Goal: Transaction & Acquisition: Purchase product/service

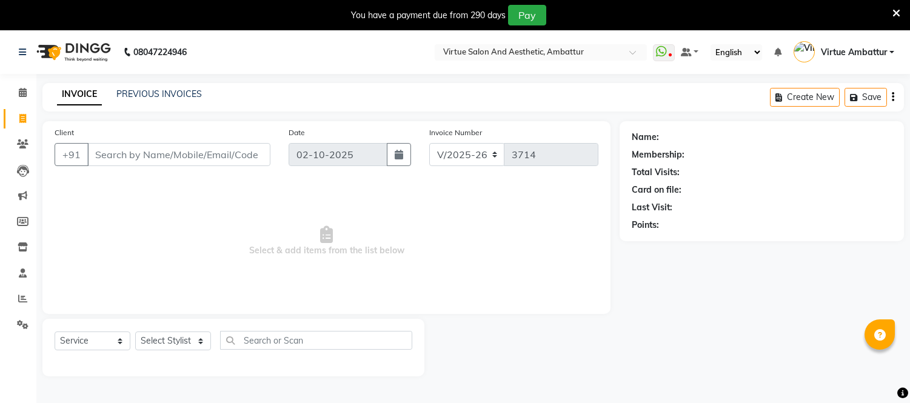
select select "5237"
select select "service"
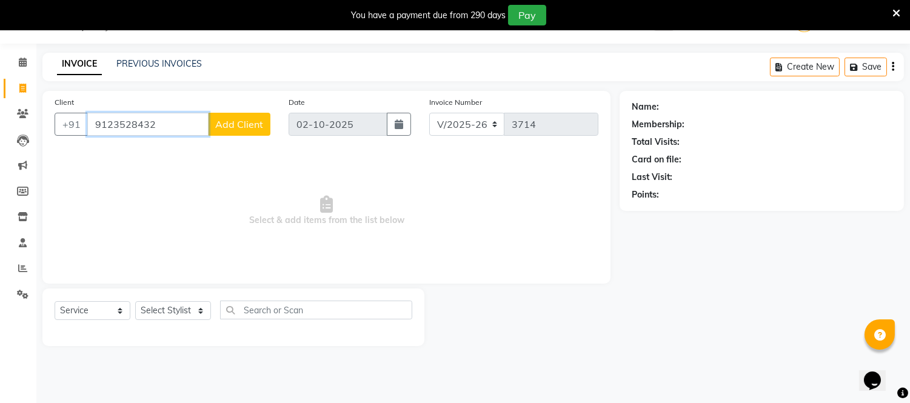
type input "9123528432"
click at [241, 132] on button "Add Client" at bounding box center [239, 124] width 62 height 23
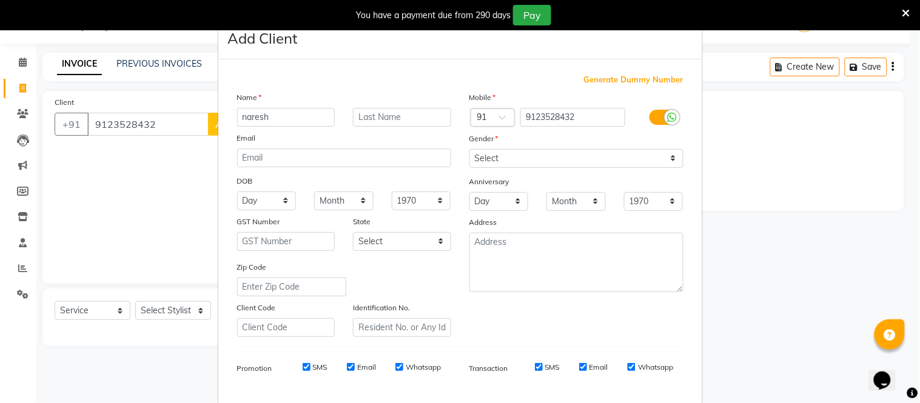
type input "naresh"
click at [520, 156] on select "Select [DEMOGRAPHIC_DATA] [DEMOGRAPHIC_DATA] Other Prefer Not To Say" at bounding box center [576, 158] width 214 height 19
select select "[DEMOGRAPHIC_DATA]"
click at [469, 149] on select "Select [DEMOGRAPHIC_DATA] [DEMOGRAPHIC_DATA] Other Prefer Not To Say" at bounding box center [576, 158] width 214 height 19
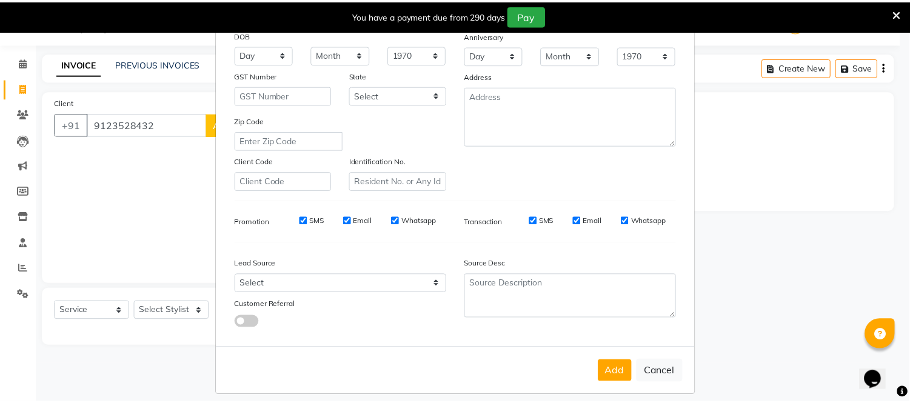
scroll to position [156, 0]
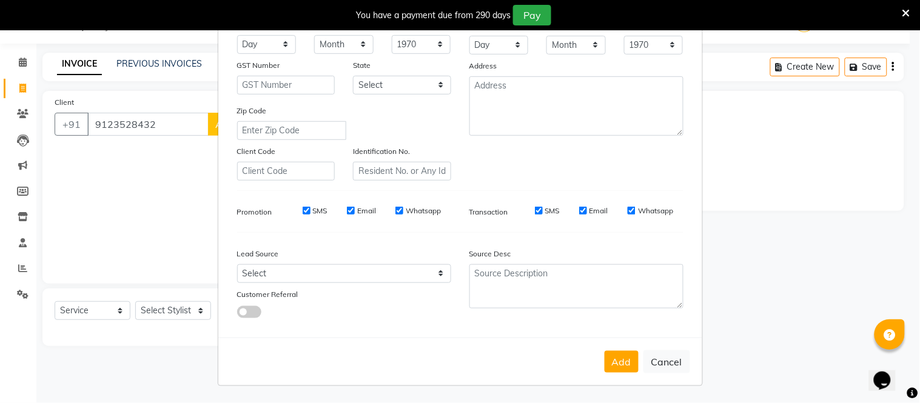
drag, startPoint x: 624, startPoint y: 364, endPoint x: 597, endPoint y: 365, distance: 26.1
click at [623, 364] on button "Add" at bounding box center [622, 362] width 34 height 22
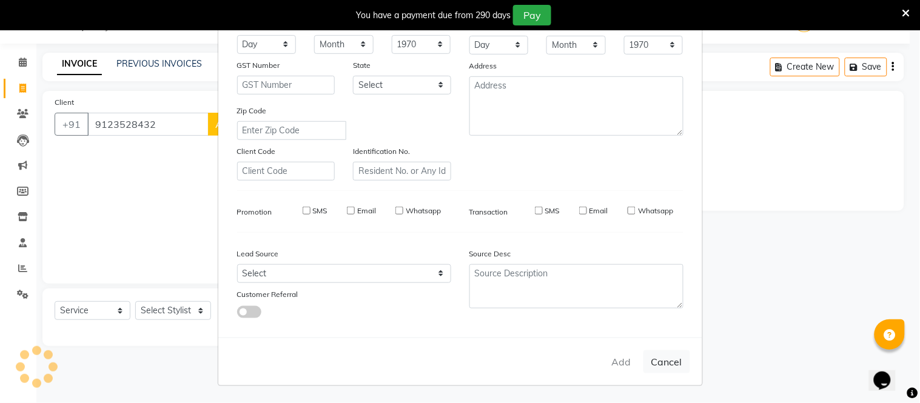
select select
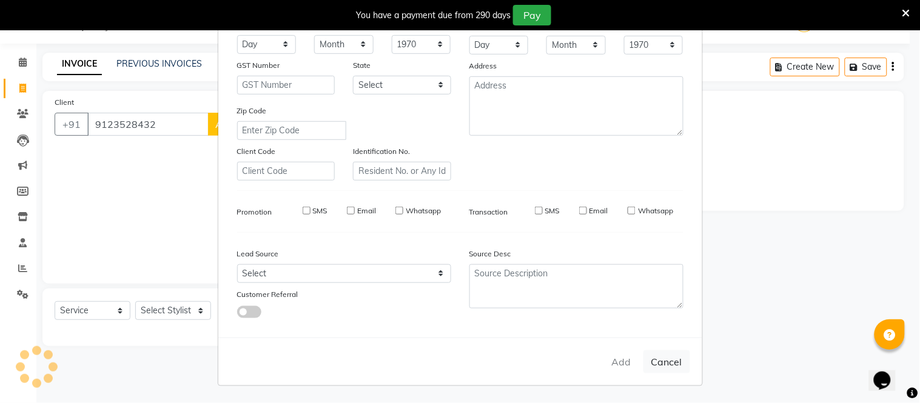
select select
checkbox input "false"
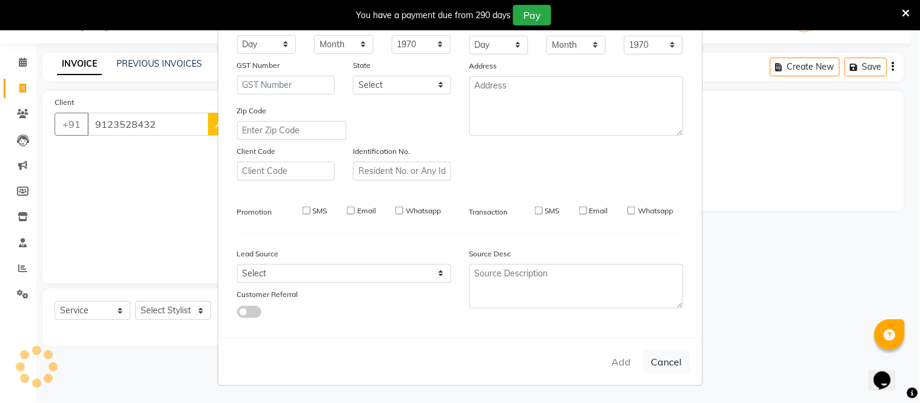
checkbox input "false"
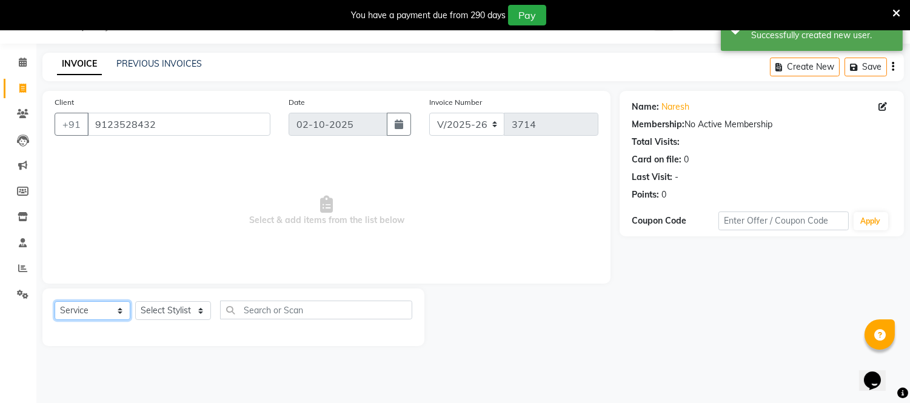
click at [104, 311] on select "Select Service Product Membership Package Voucher Prepaid Gift Card" at bounding box center [93, 310] width 76 height 19
select select "product"
click at [55, 302] on select "Select Service Product Membership Package Voucher Prepaid Gift Card" at bounding box center [93, 310] width 76 height 19
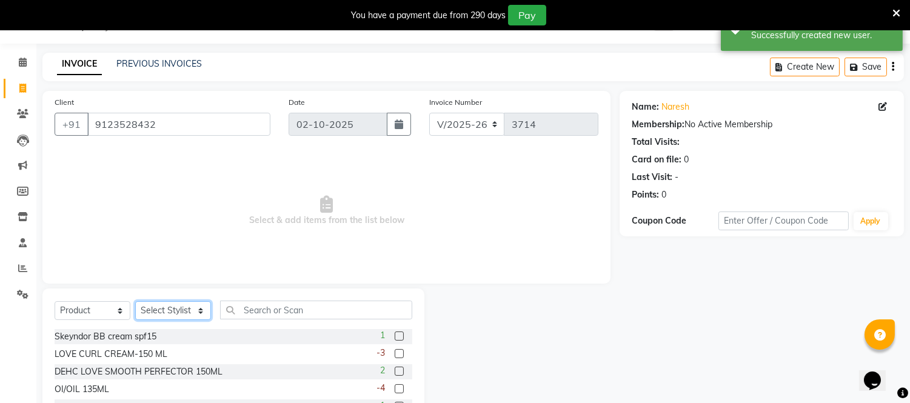
click at [183, 314] on select "Select Stylist Archana Bhagi Deepika Devi Dilip Divya Dolly Dr Prakash Faizan G…" at bounding box center [173, 310] width 76 height 19
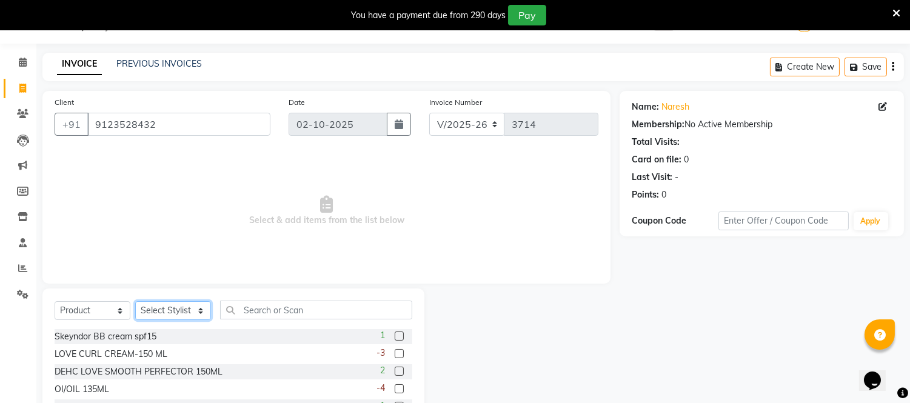
select select "48223"
click at [135, 302] on select "Select Stylist Archana Bhagi Deepika Devi Dilip Divya Dolly Dr Prakash Faizan G…" at bounding box center [173, 310] width 76 height 19
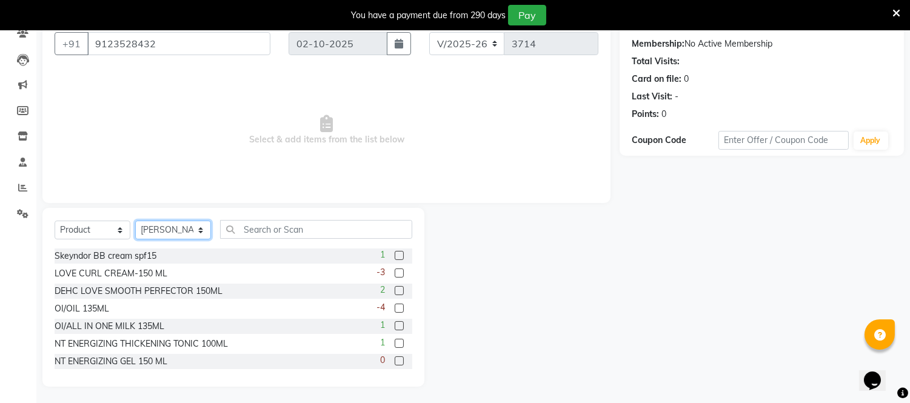
scroll to position [112, 0]
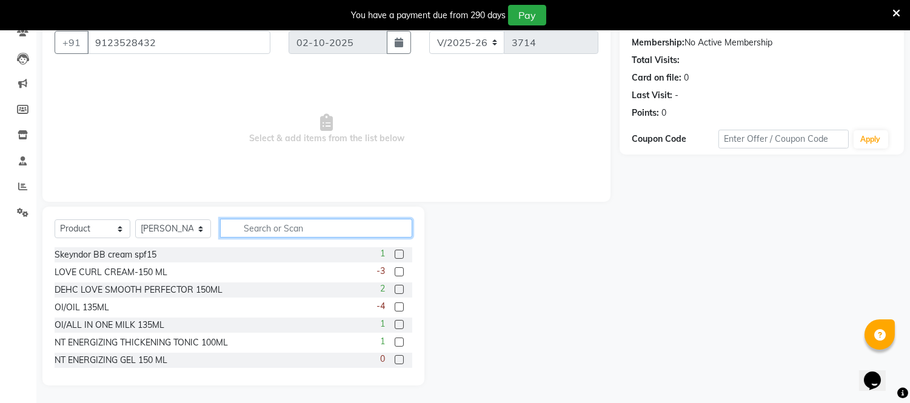
click at [265, 219] on input "text" at bounding box center [316, 228] width 192 height 19
click at [271, 227] on input "text" at bounding box center [316, 228] width 192 height 19
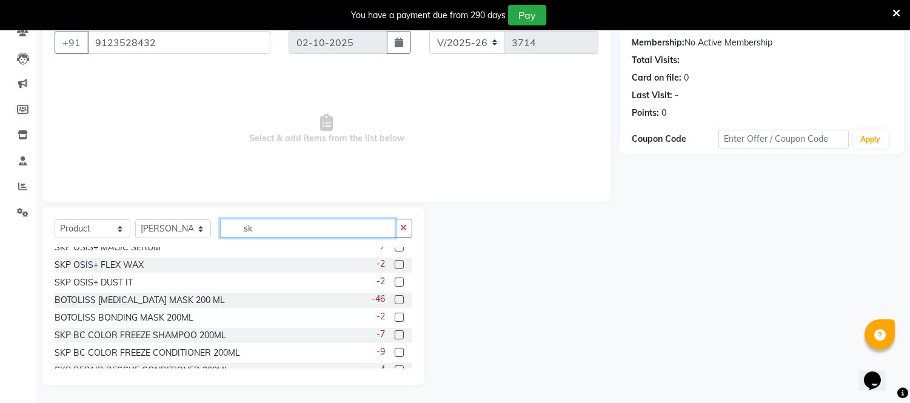
scroll to position [337, 0]
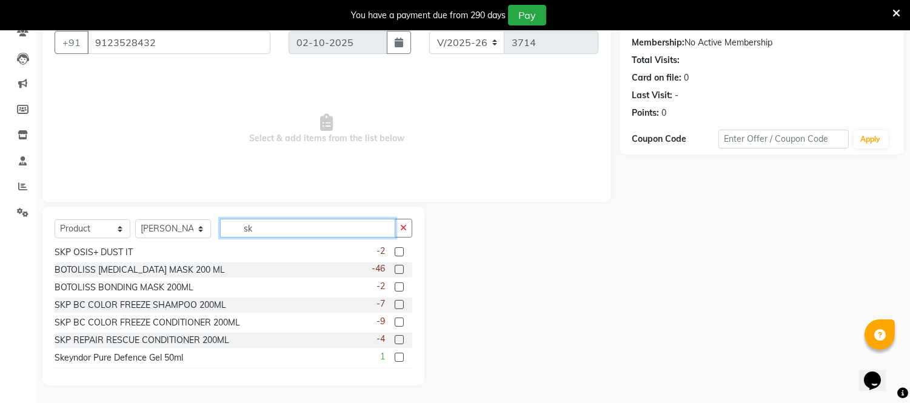
type input "sk"
click at [395, 303] on label at bounding box center [399, 304] width 9 height 9
click at [395, 303] on input "checkbox" at bounding box center [399, 305] width 8 height 8
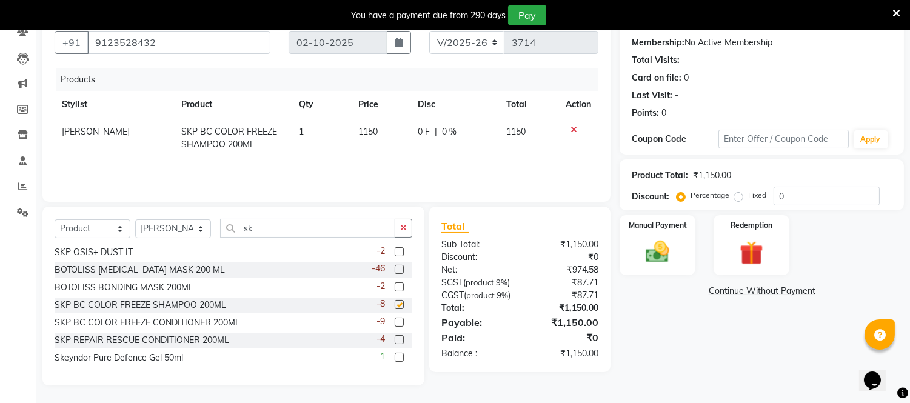
checkbox input "false"
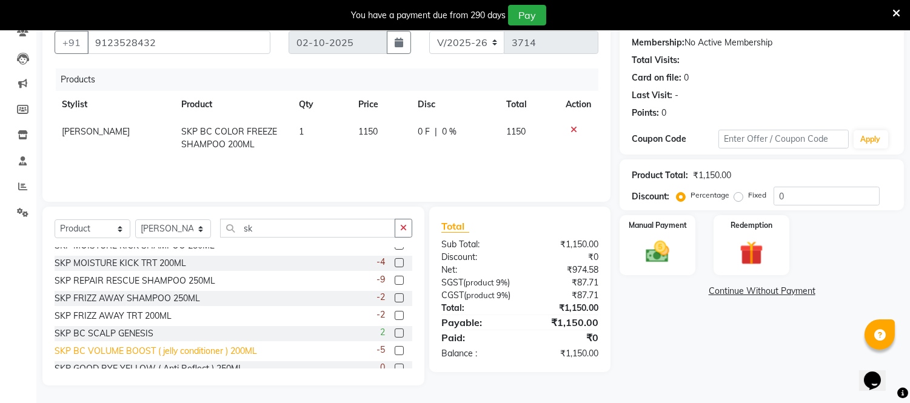
scroll to position [135, 0]
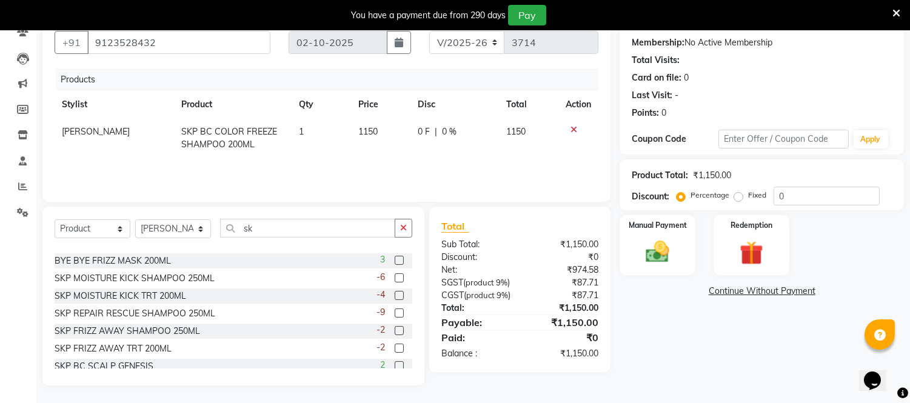
click at [395, 262] on label at bounding box center [399, 260] width 9 height 9
click at [395, 262] on input "checkbox" at bounding box center [399, 261] width 8 height 8
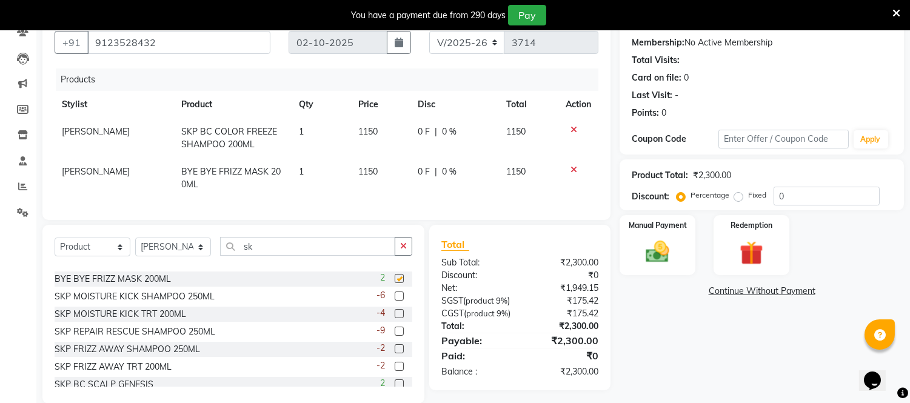
checkbox input "false"
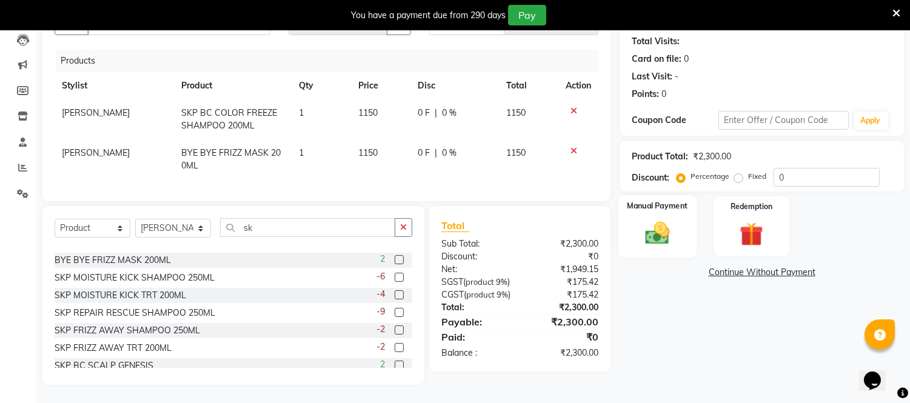
scroll to position [153, 0]
click at [659, 220] on img at bounding box center [658, 234] width 40 height 29
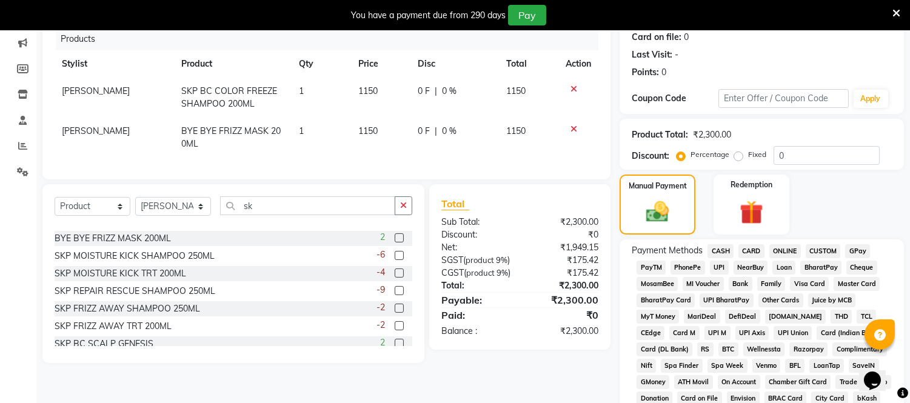
click at [783, 252] on span "ONLINE" at bounding box center [786, 251] width 32 height 14
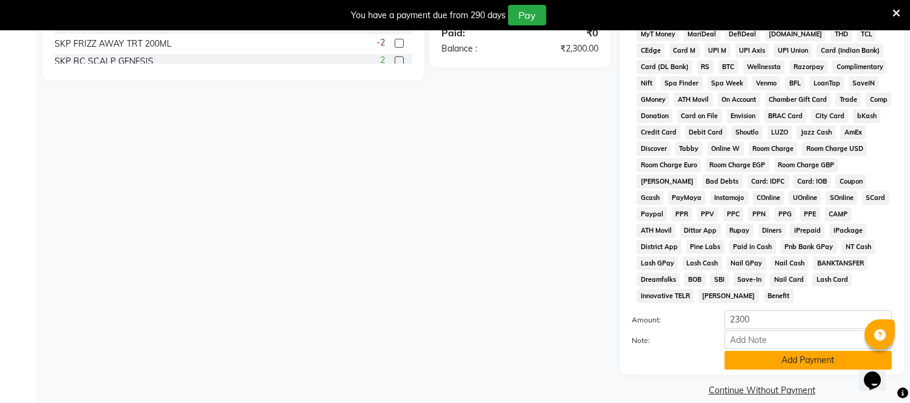
click at [784, 351] on button "Add Payment" at bounding box center [808, 360] width 167 height 19
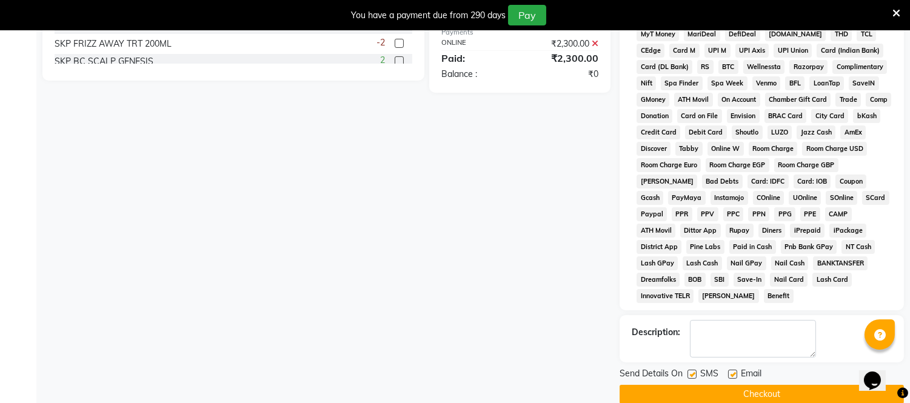
click at [777, 385] on button "Checkout" at bounding box center [762, 394] width 284 height 19
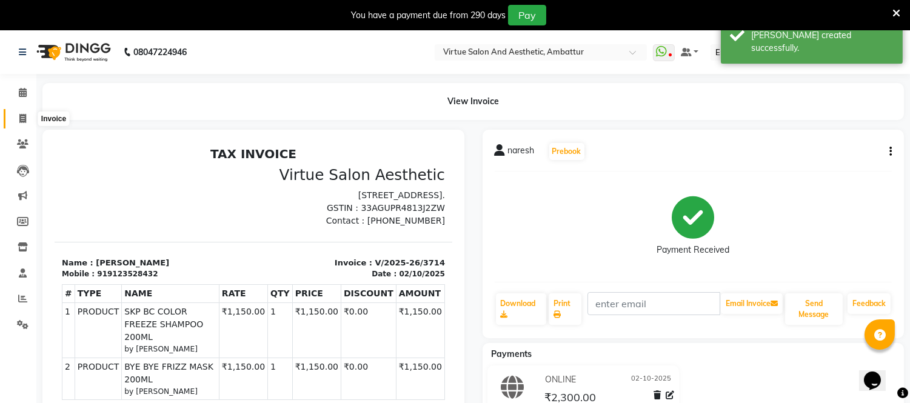
click at [26, 118] on span at bounding box center [22, 119] width 21 height 14
select select "service"
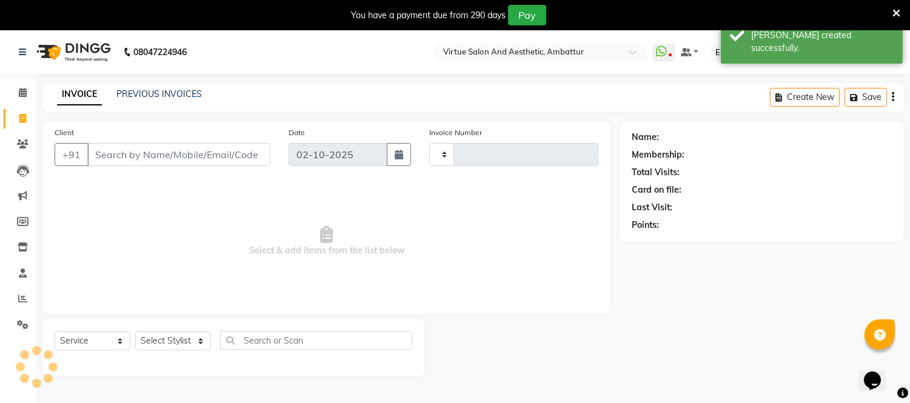
scroll to position [30, 0]
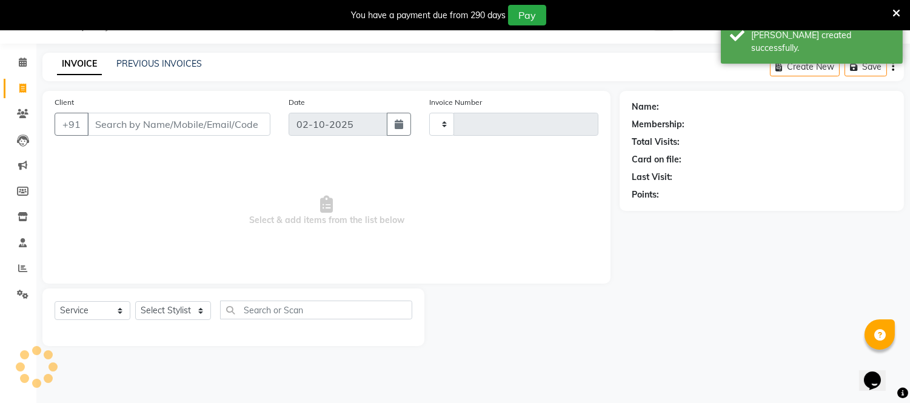
type input "3715"
select select "5237"
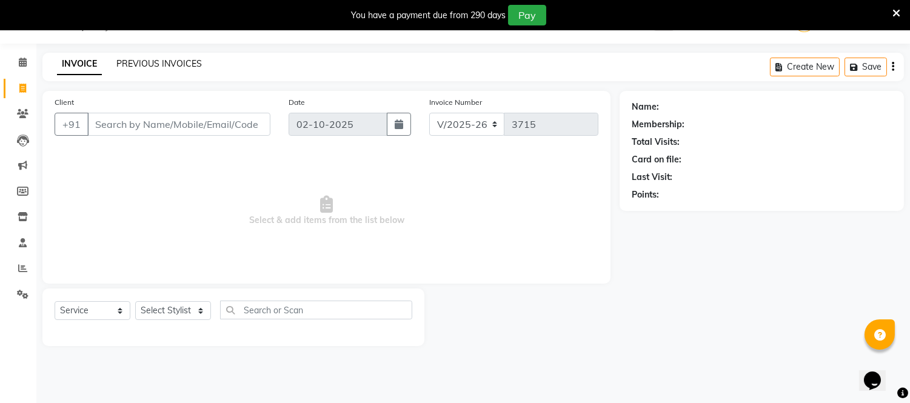
click at [149, 69] on link "PREVIOUS INVOICES" at bounding box center [159, 63] width 86 height 11
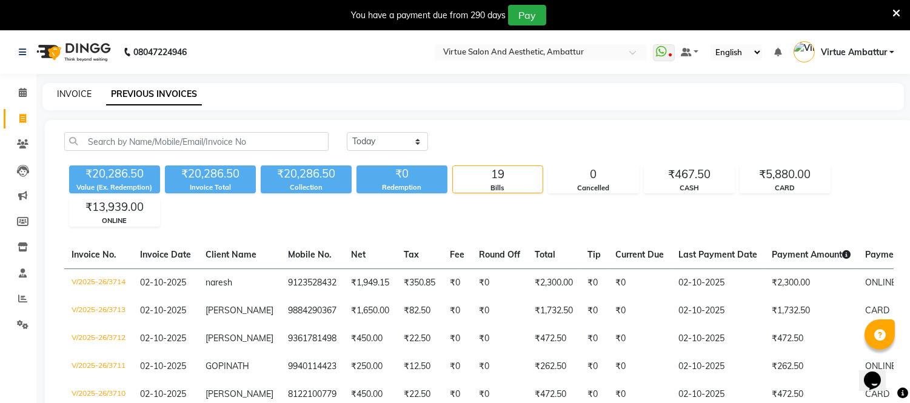
click at [73, 98] on div "INVOICE" at bounding box center [74, 94] width 35 height 13
click at [77, 92] on link "INVOICE" at bounding box center [74, 94] width 35 height 11
select select "service"
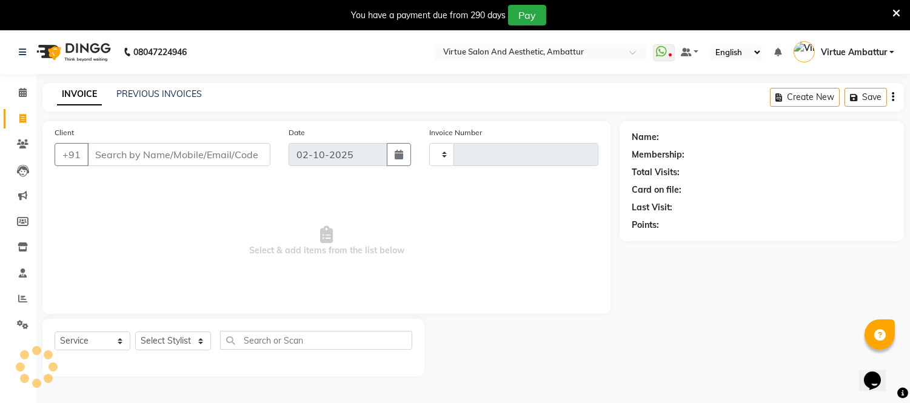
scroll to position [30, 0]
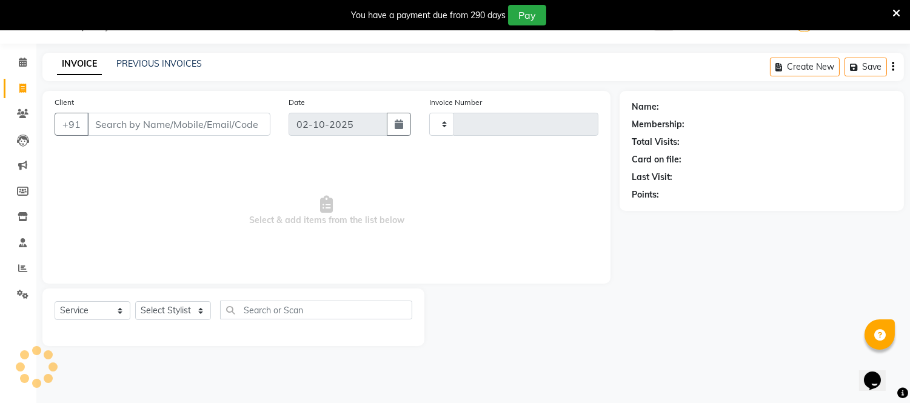
type input "3715"
select select "5237"
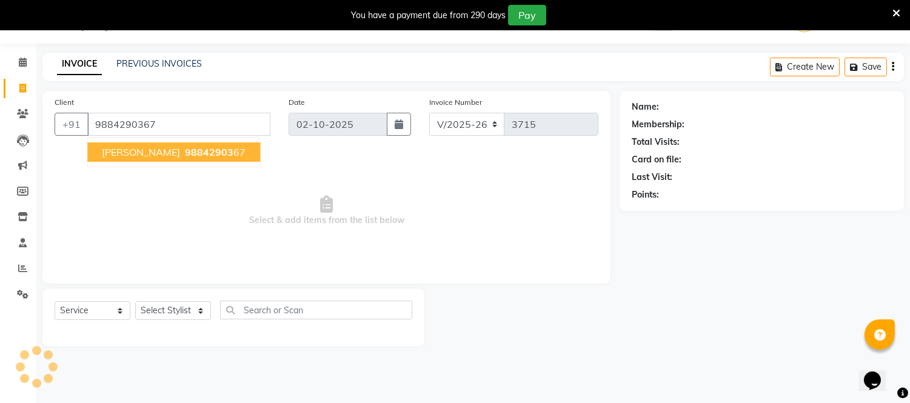
type input "9884290367"
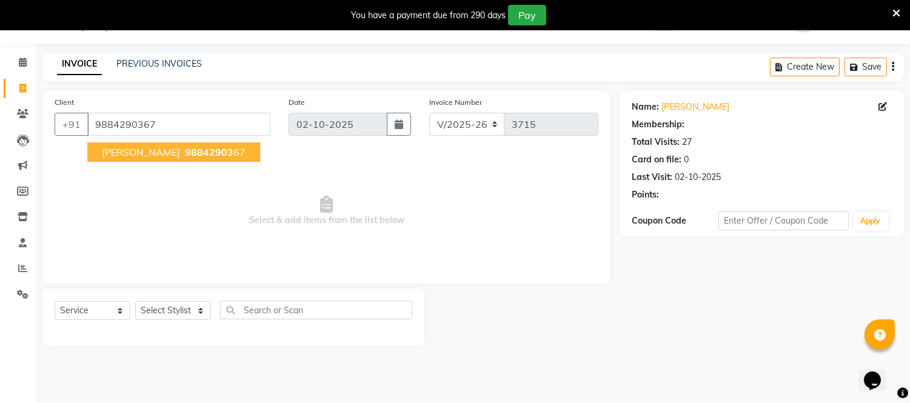
select select "1: Object"
click at [126, 153] on span "[PERSON_NAME]" at bounding box center [141, 152] width 78 height 12
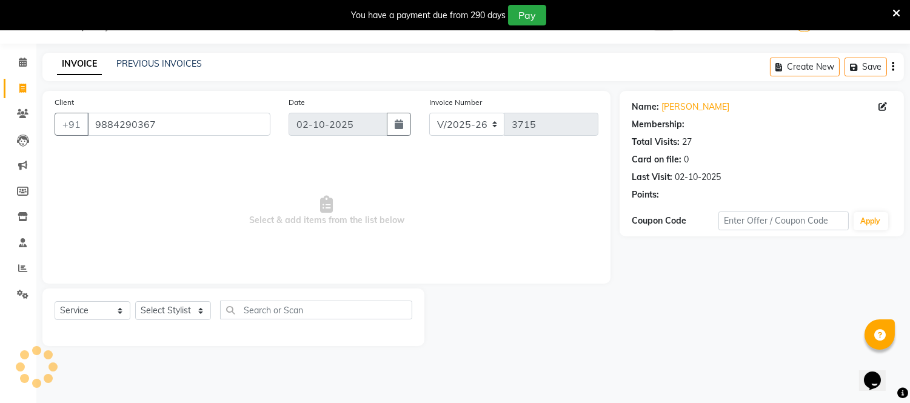
select select "1: Object"
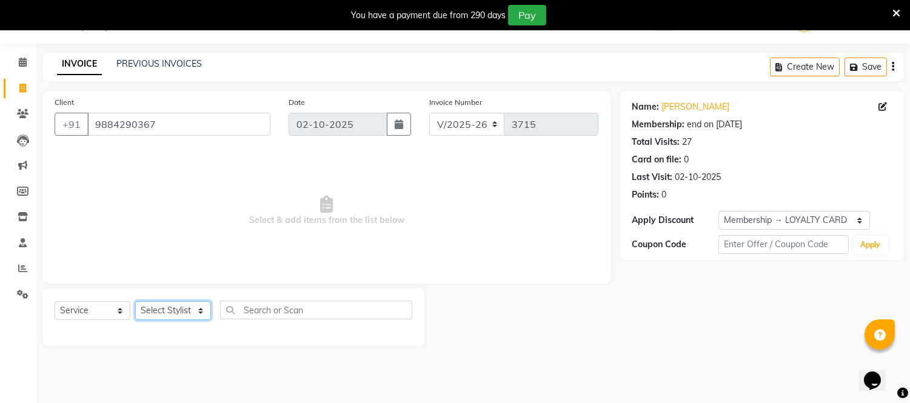
click at [195, 312] on select "Select Stylist Archana Bhagi Deepika Devi Dilip Divya Dolly Dr Prakash Faizan G…" at bounding box center [173, 310] width 76 height 19
click at [414, 183] on span "Select & add items from the list below" at bounding box center [327, 210] width 544 height 121
click at [186, 304] on select "Select Stylist Archana Bhagi Deepika Devi Dilip Divya Dolly Dr Prakash Faizan G…" at bounding box center [173, 310] width 76 height 19
select select "37432"
click at [135, 302] on select "Select Stylist Archana Bhagi Deepika Devi Dilip Divya Dolly Dr Prakash Faizan G…" at bounding box center [173, 310] width 76 height 19
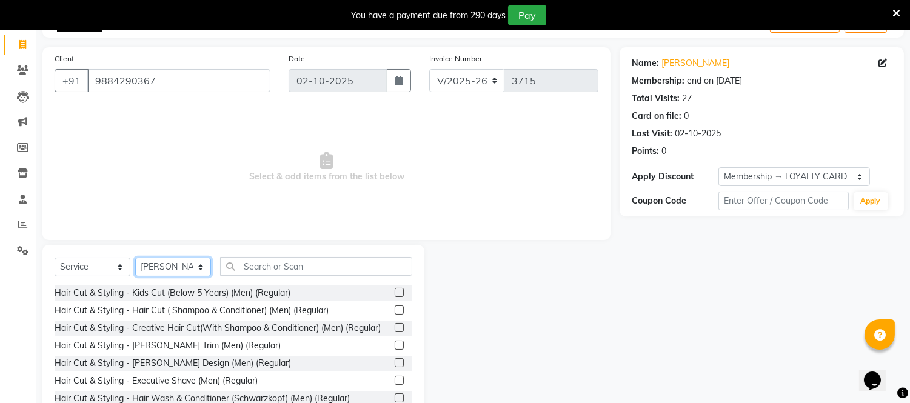
scroll to position [98, 0]
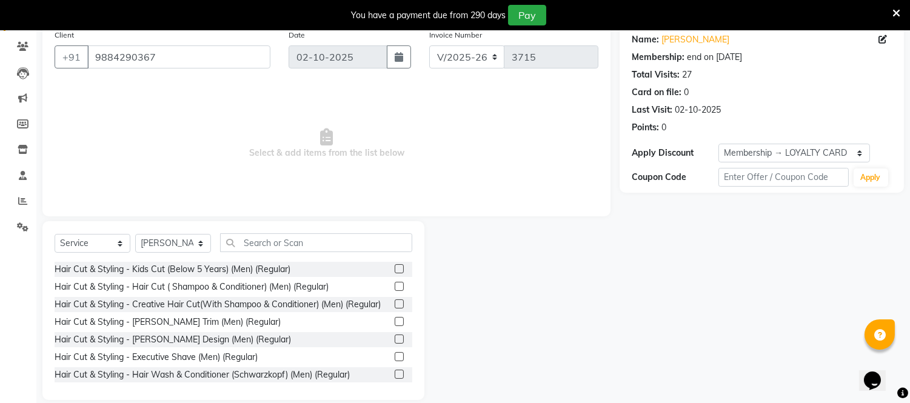
click at [395, 288] on label at bounding box center [399, 286] width 9 height 9
click at [395, 288] on input "checkbox" at bounding box center [399, 287] width 8 height 8
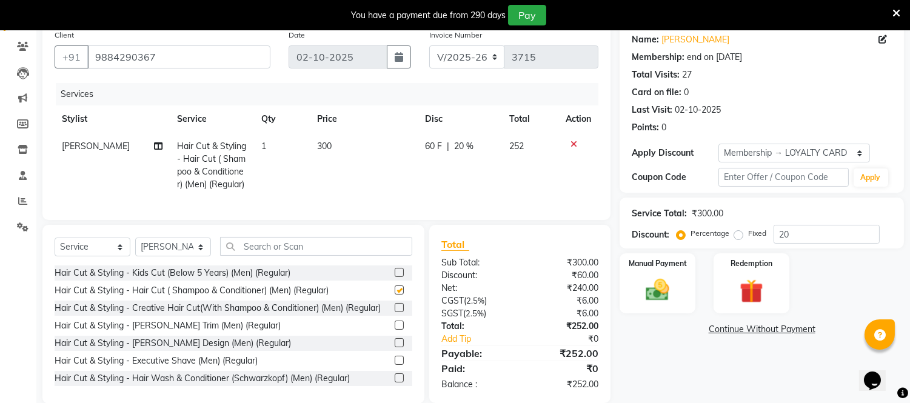
checkbox input "false"
click at [395, 330] on label at bounding box center [399, 325] width 9 height 9
click at [395, 330] on input "checkbox" at bounding box center [399, 326] width 8 height 8
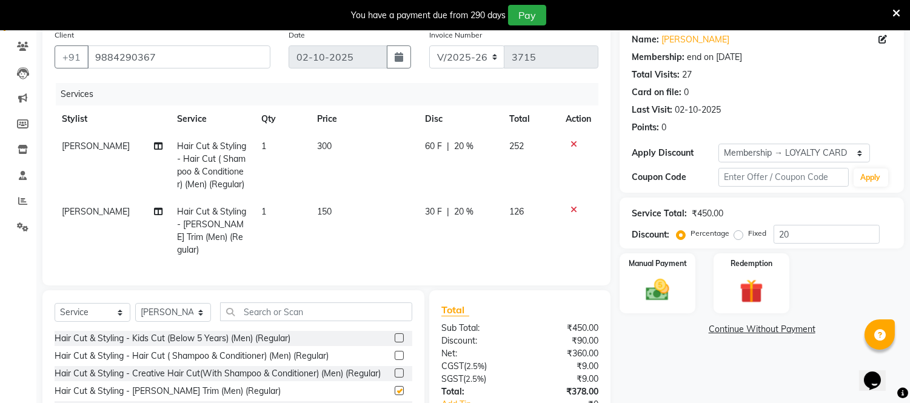
checkbox input "false"
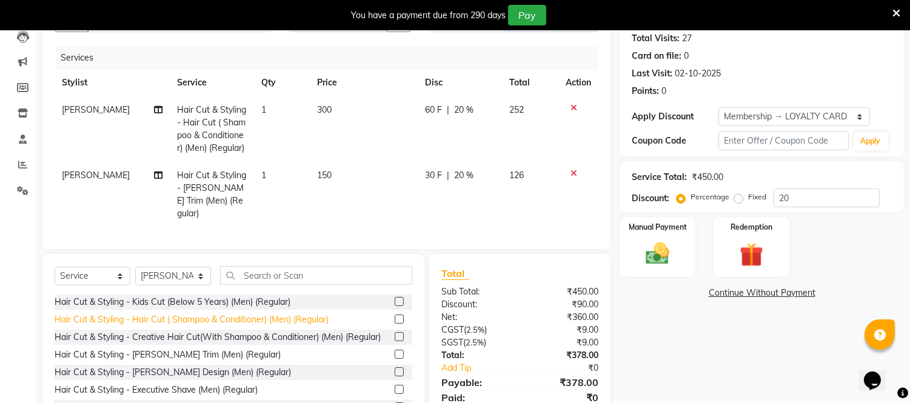
scroll to position [165, 0]
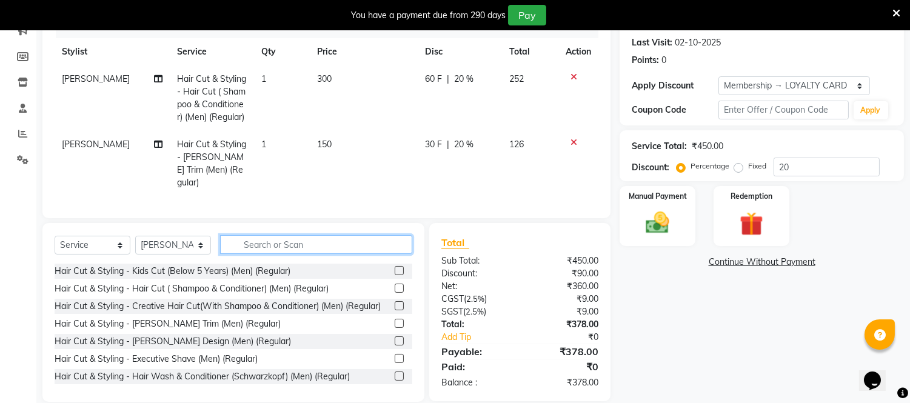
click at [275, 249] on input "text" at bounding box center [316, 244] width 192 height 19
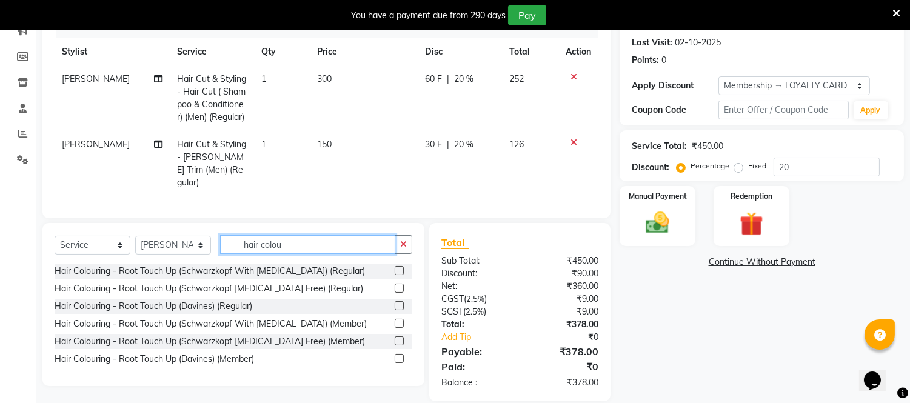
type input "hair colou"
click at [401, 286] on label at bounding box center [399, 288] width 9 height 9
click at [401, 286] on input "checkbox" at bounding box center [399, 289] width 8 height 8
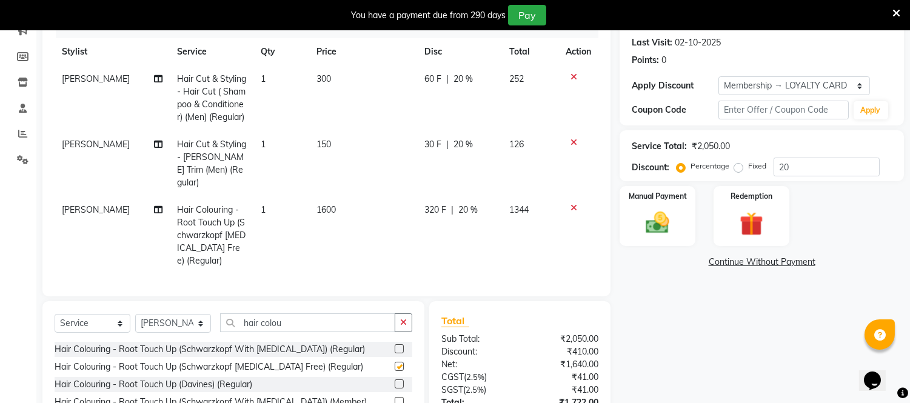
checkbox input "false"
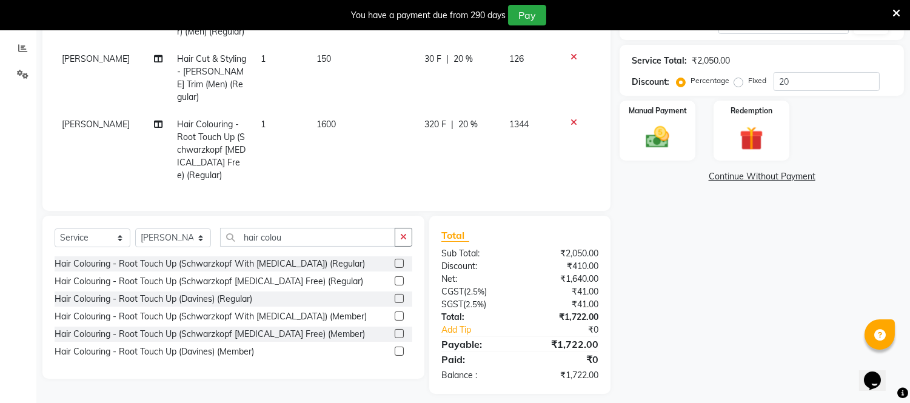
scroll to position [257, 0]
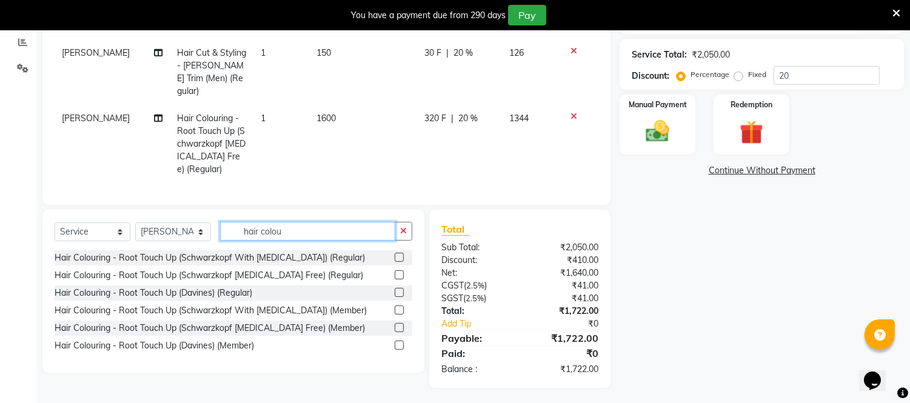
click at [312, 227] on input "hair colou" at bounding box center [307, 231] width 175 height 19
type input "h"
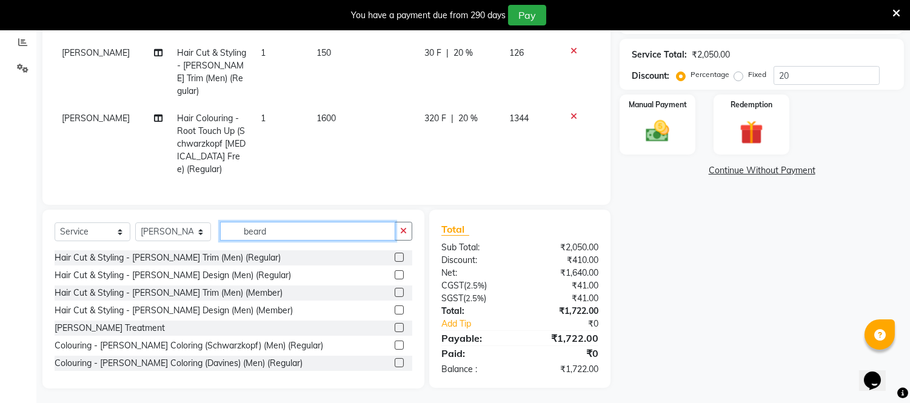
type input "beard"
click at [395, 343] on label at bounding box center [399, 345] width 9 height 9
click at [395, 343] on input "checkbox" at bounding box center [399, 346] width 8 height 8
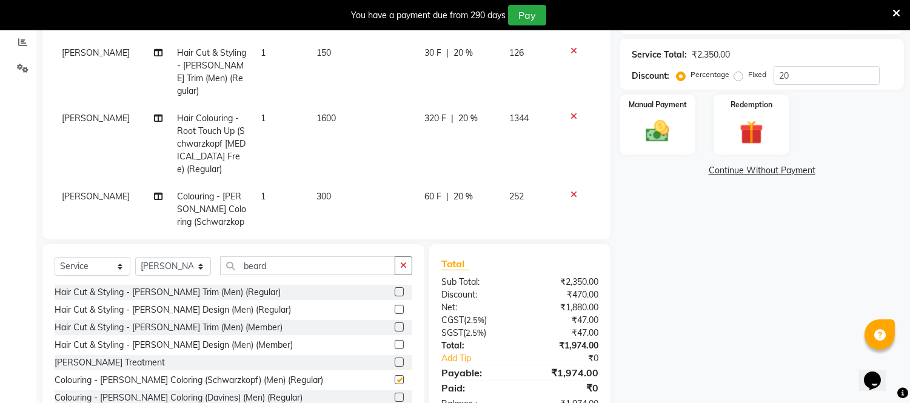
checkbox input "false"
click at [317, 197] on span "300" at bounding box center [324, 196] width 15 height 11
select select "37432"
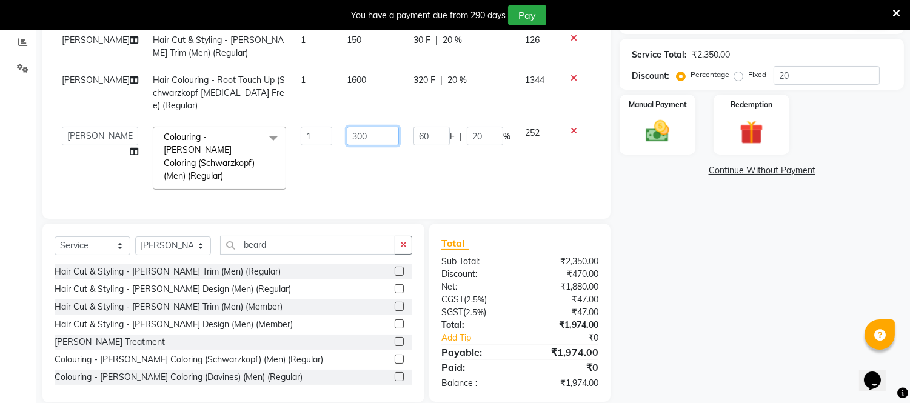
drag, startPoint x: 342, startPoint y: 132, endPoint x: 342, endPoint y: 143, distance: 10.3
click at [347, 134] on input "300" at bounding box center [373, 136] width 52 height 19
type input "200"
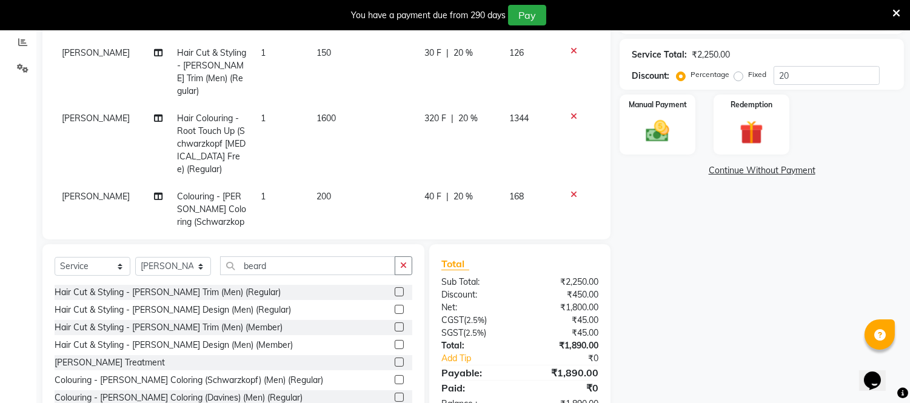
click at [343, 86] on tbody "Santhosh Hair Cut & Styling - Hair Cut ( Shampoo & Conditioner) (Men) (Regular)…" at bounding box center [327, 111] width 544 height 275
drag, startPoint x: 320, startPoint y: 117, endPoint x: 320, endPoint y: 126, distance: 9.1
click at [319, 118] on span "1600" at bounding box center [326, 118] width 19 height 11
select select "37432"
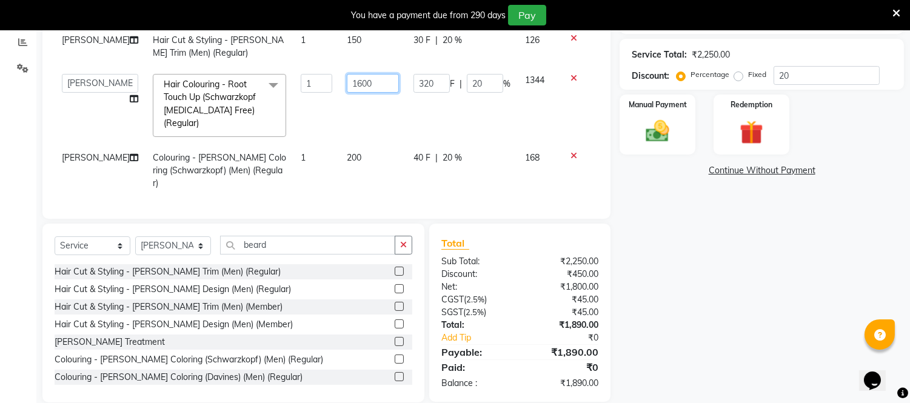
click at [349, 91] on input "1600" at bounding box center [373, 83] width 52 height 19
type input "1000"
click at [355, 110] on td "1000" at bounding box center [373, 106] width 67 height 78
select select "37432"
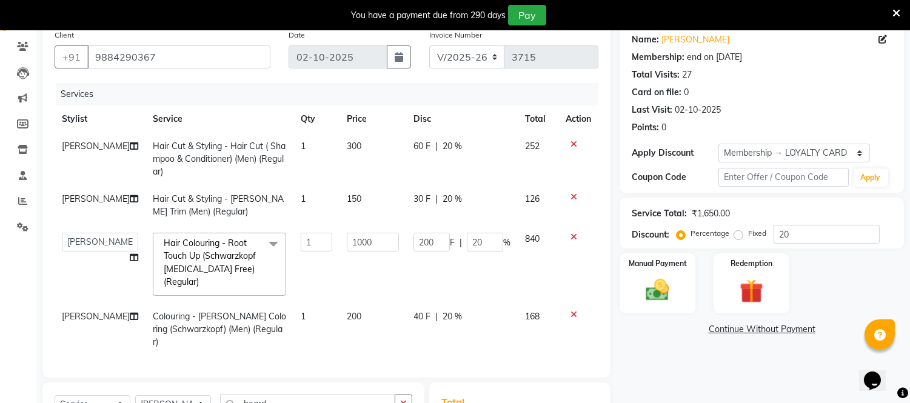
scroll to position [55, 0]
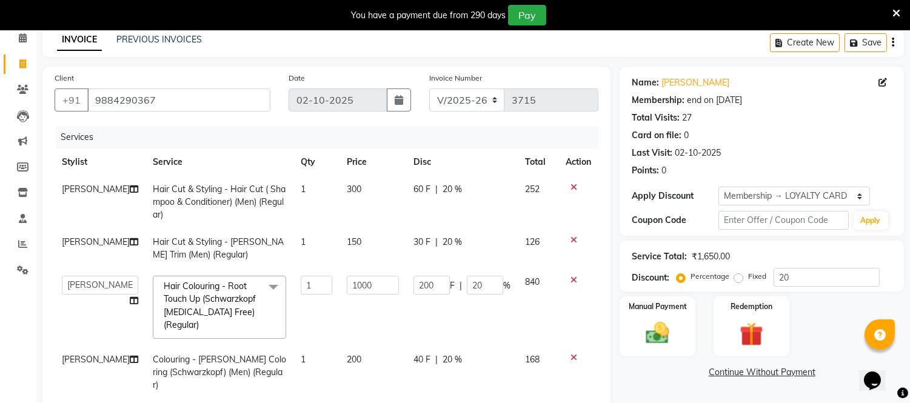
drag, startPoint x: 340, startPoint y: 241, endPoint x: 388, endPoint y: 261, distance: 51.9
click at [347, 243] on span "150" at bounding box center [354, 242] width 15 height 11
select select "37432"
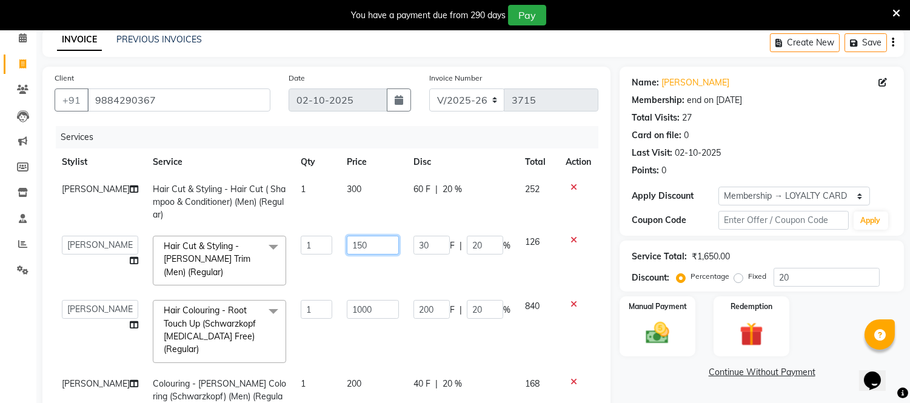
drag, startPoint x: 349, startPoint y: 244, endPoint x: 358, endPoint y: 255, distance: 14.2
click at [350, 244] on input "150" at bounding box center [373, 245] width 52 height 19
type input "120"
click at [340, 188] on td "300" at bounding box center [373, 202] width 67 height 53
select select "37432"
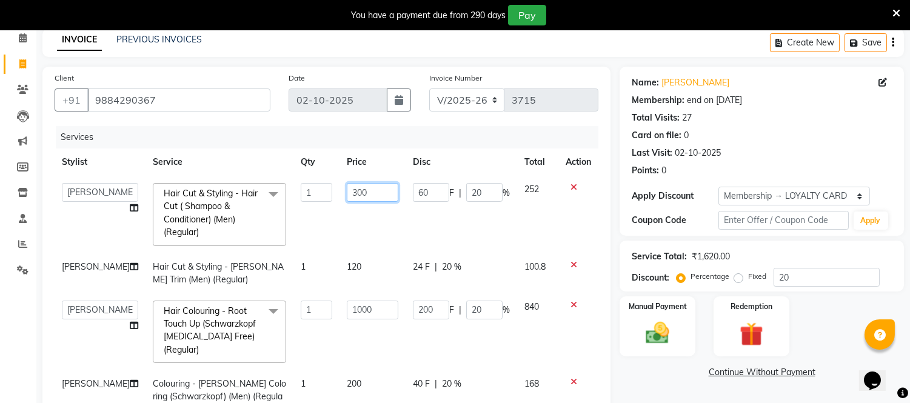
drag, startPoint x: 343, startPoint y: 190, endPoint x: 349, endPoint y: 221, distance: 31.6
click at [347, 198] on input "300" at bounding box center [373, 192] width 52 height 19
type input "500"
click at [674, 370] on link "Continue Without Payment" at bounding box center [762, 372] width 280 height 13
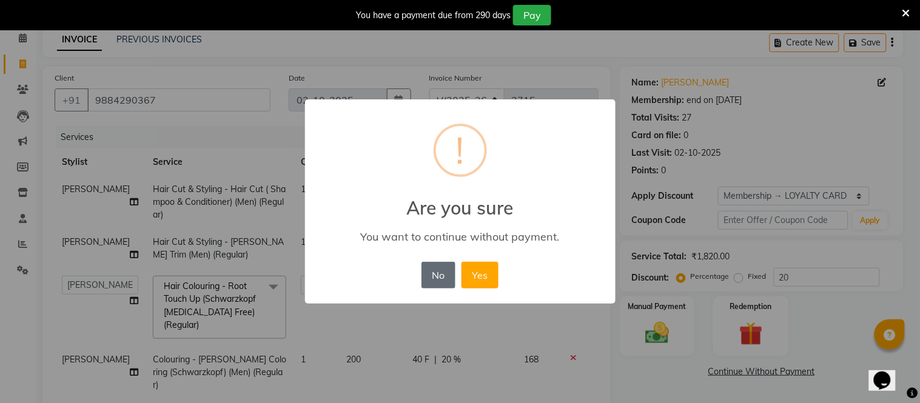
click at [440, 270] on button "No" at bounding box center [439, 275] width 34 height 27
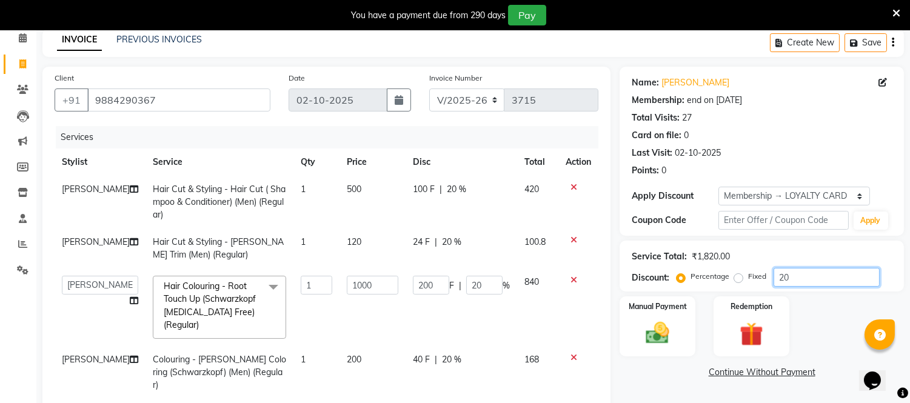
click at [792, 272] on input "20" at bounding box center [827, 277] width 106 height 19
type input "2"
type input "20"
type input "2"
type input "0"
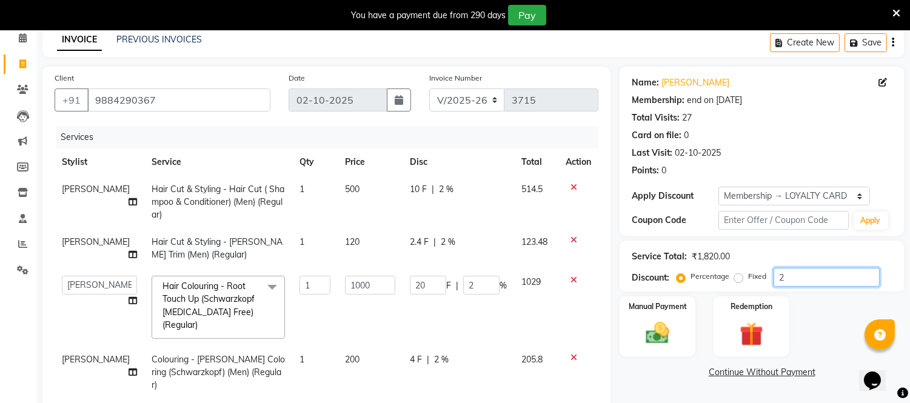
type input "0"
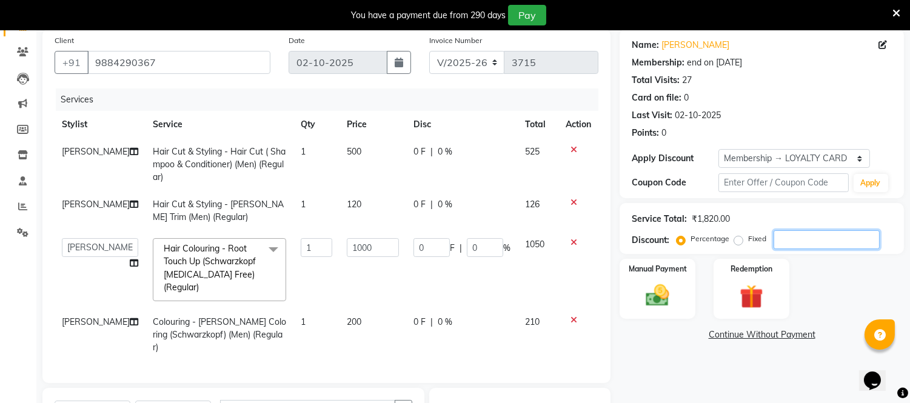
scroll to position [69, 0]
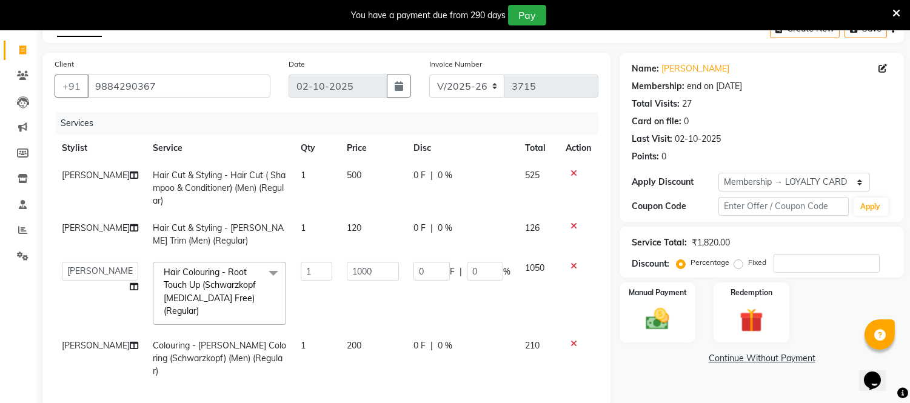
click at [347, 177] on span "500" at bounding box center [354, 175] width 15 height 11
select select "37432"
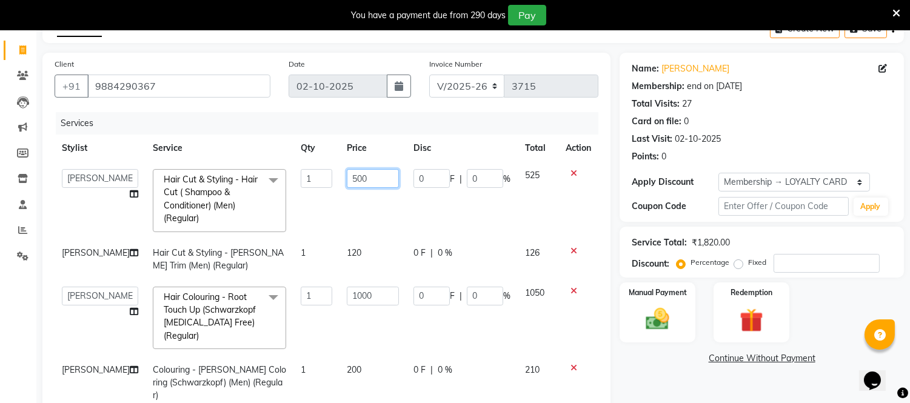
drag, startPoint x: 337, startPoint y: 177, endPoint x: 342, endPoint y: 184, distance: 8.7
click at [347, 183] on input "500" at bounding box center [373, 178] width 52 height 19
type input "300"
click at [420, 226] on tbody "Archana Bhagi Deepika Devi Dilip Divya Dolly Dr Prakash Faizan Geetha Virtue TC…" at bounding box center [327, 285] width 544 height 247
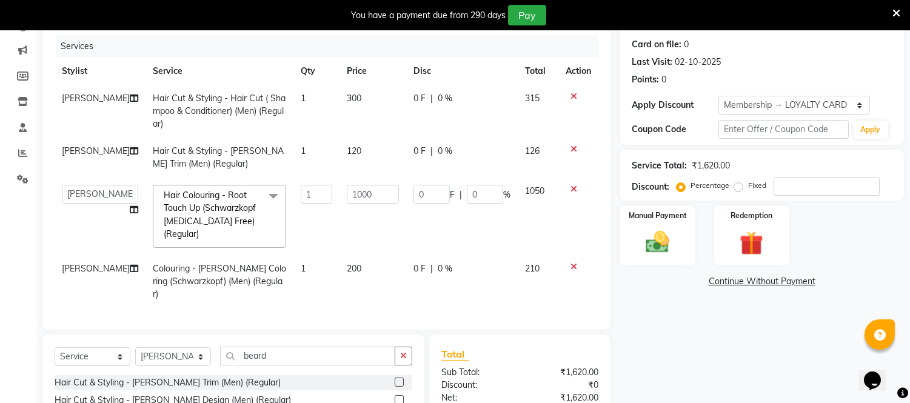
scroll to position [136, 0]
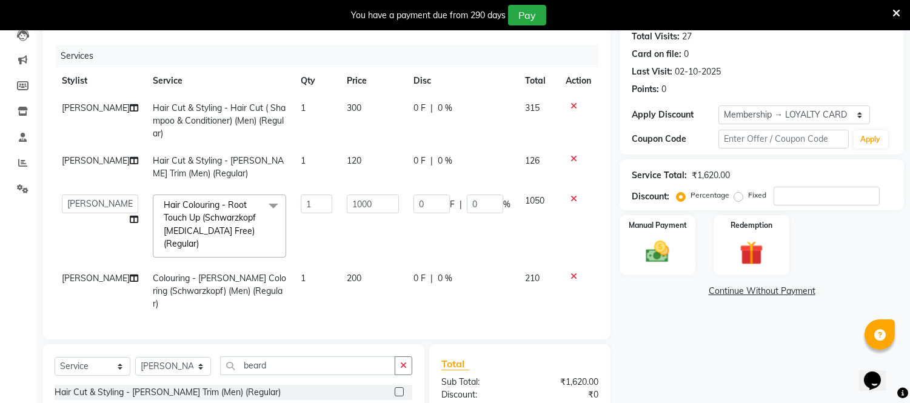
click at [347, 158] on span "120" at bounding box center [354, 160] width 15 height 11
select select "37432"
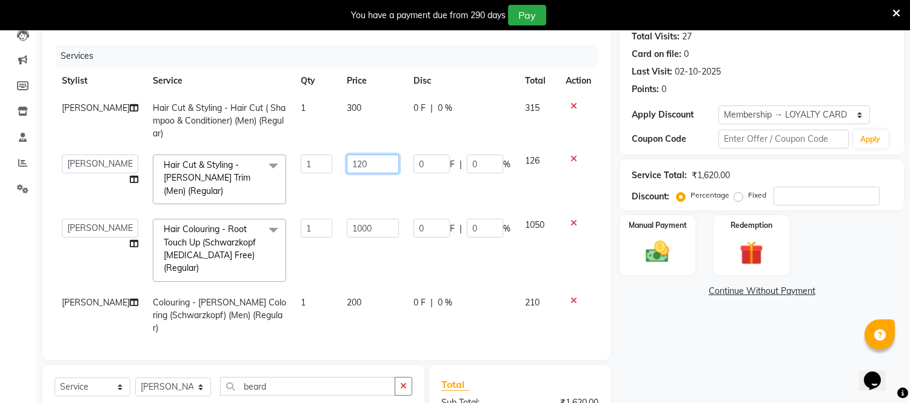
click at [348, 165] on input "120" at bounding box center [373, 164] width 52 height 19
type input "130"
click at [653, 318] on div "Name: Jaya Karthick Membership: end on 22-09-2026 Total Visits: 27 Card on file…" at bounding box center [767, 264] width 294 height 559
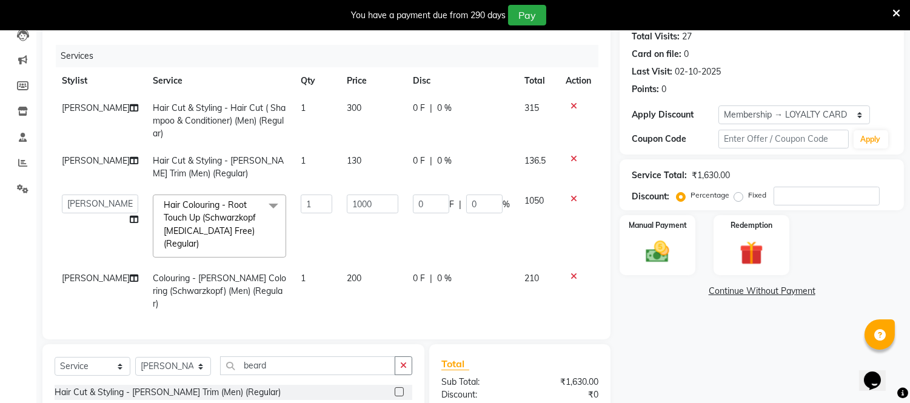
click at [347, 161] on span "130" at bounding box center [354, 160] width 15 height 11
select select "37432"
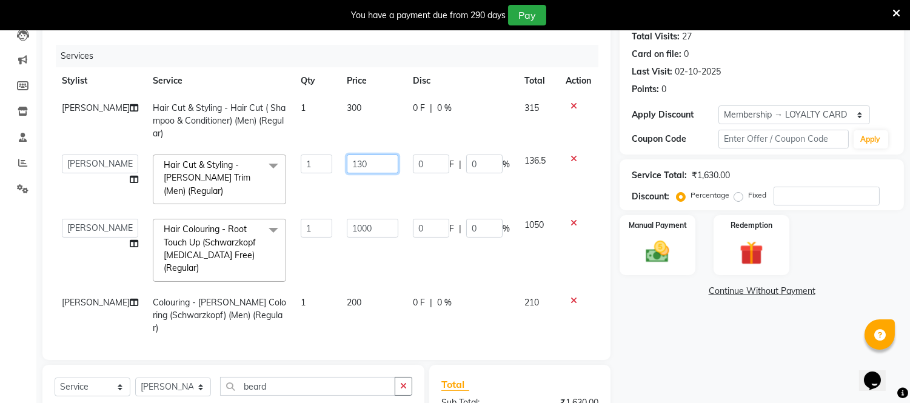
click at [348, 165] on input "130" at bounding box center [373, 164] width 52 height 19
drag, startPoint x: 342, startPoint y: 164, endPoint x: 351, endPoint y: 167, distance: 9.2
click at [347, 164] on input "130" at bounding box center [373, 164] width 52 height 19
type input "140"
click at [678, 362] on div "Name: Jaya Karthick Membership: end on 22-09-2026 Total Visits: 27 Card on file…" at bounding box center [767, 264] width 294 height 559
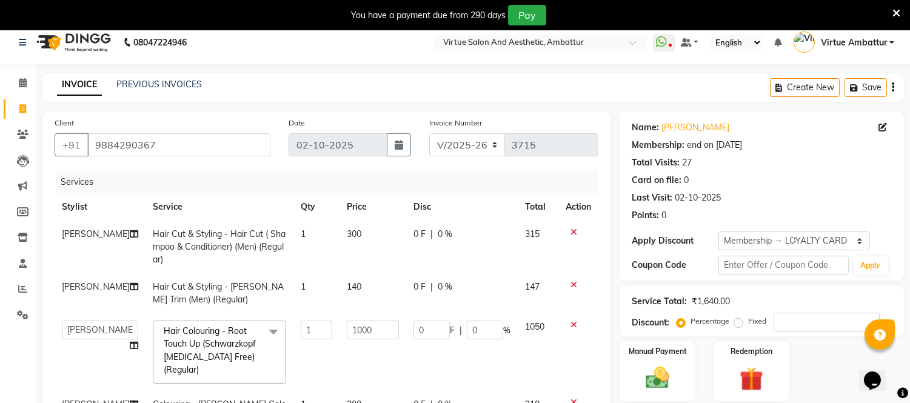
scroll to position [1, 0]
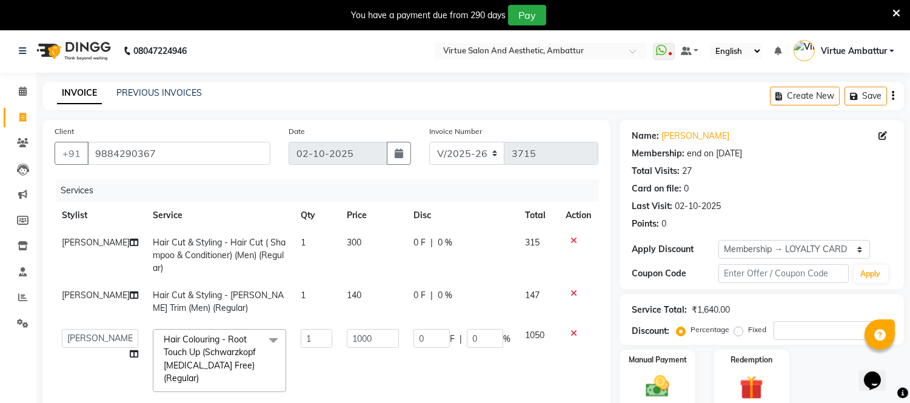
click at [347, 295] on span "140" at bounding box center [354, 295] width 15 height 11
select select "37432"
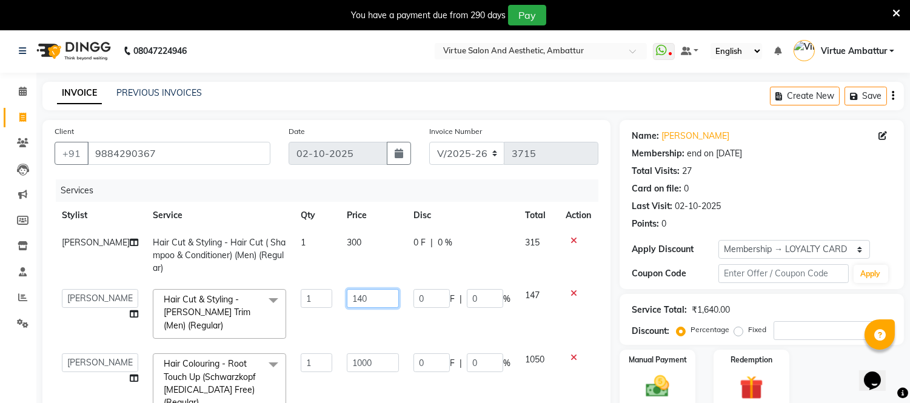
click at [348, 301] on input "140" at bounding box center [373, 298] width 52 height 19
drag, startPoint x: 346, startPoint y: 303, endPoint x: 371, endPoint y: 337, distance: 41.2
click at [347, 304] on input "140" at bounding box center [373, 298] width 52 height 19
type input "150"
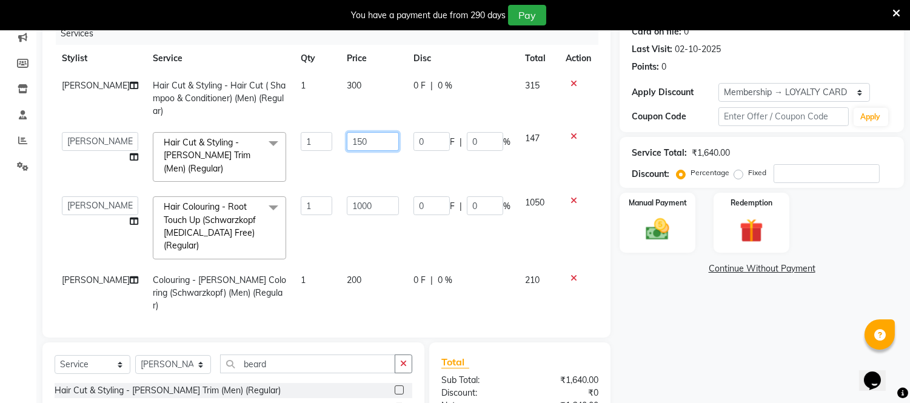
scroll to position [203, 0]
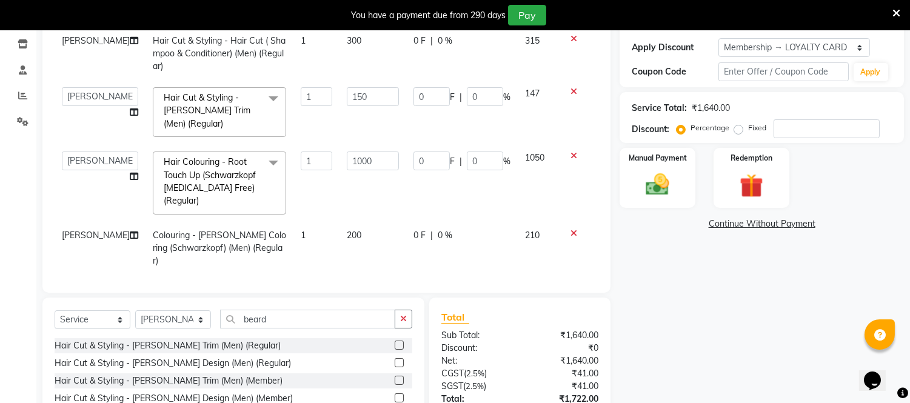
click at [692, 275] on div "Name: Jaya Karthick Membership: end on 22-09-2026 Total Visits: 27 Card on file…" at bounding box center [767, 197] width 294 height 559
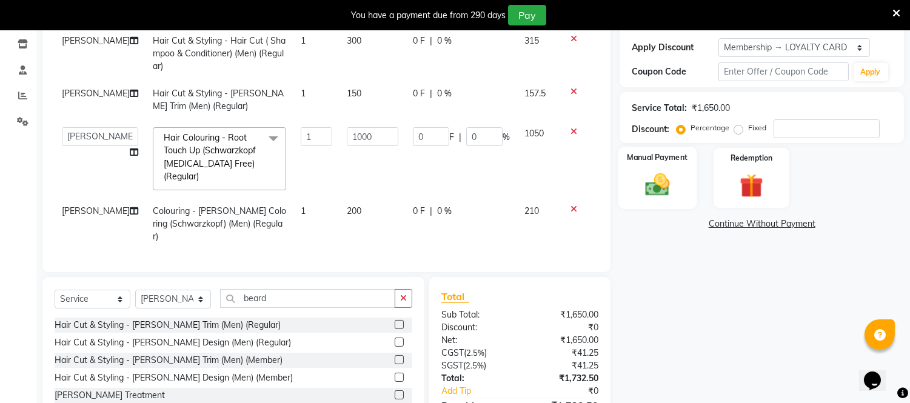
drag, startPoint x: 673, startPoint y: 186, endPoint x: 656, endPoint y: 201, distance: 22.4
click at [673, 186] on img at bounding box center [658, 185] width 40 height 29
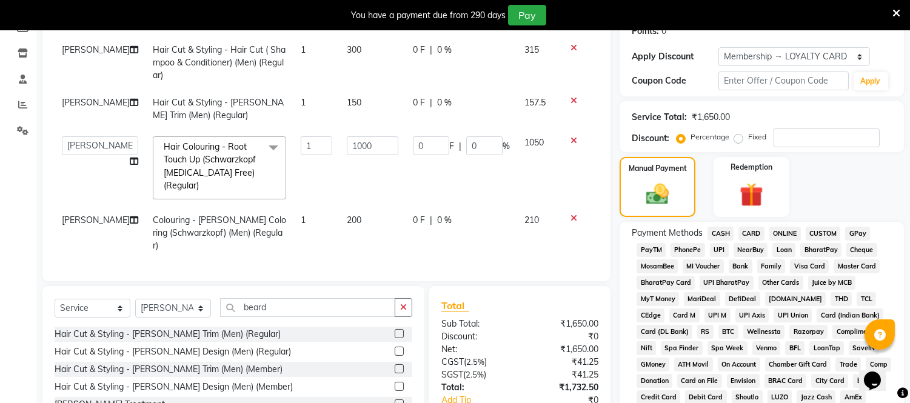
scroll to position [193, 0]
click at [756, 234] on span "CARD" at bounding box center [752, 235] width 26 height 14
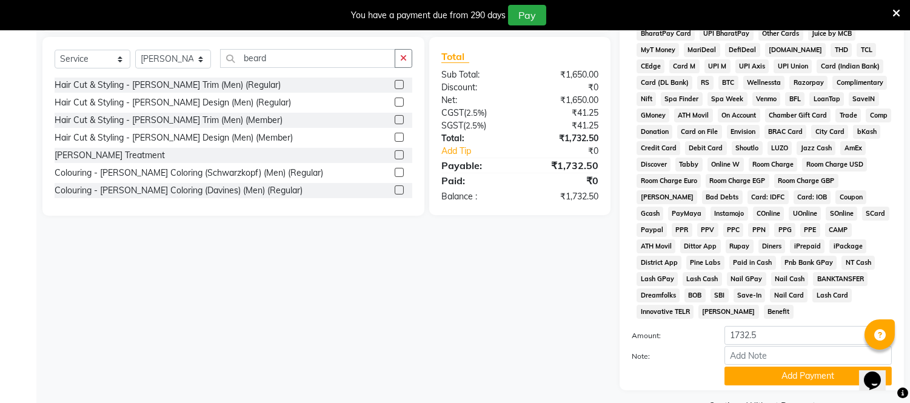
scroll to position [459, 0]
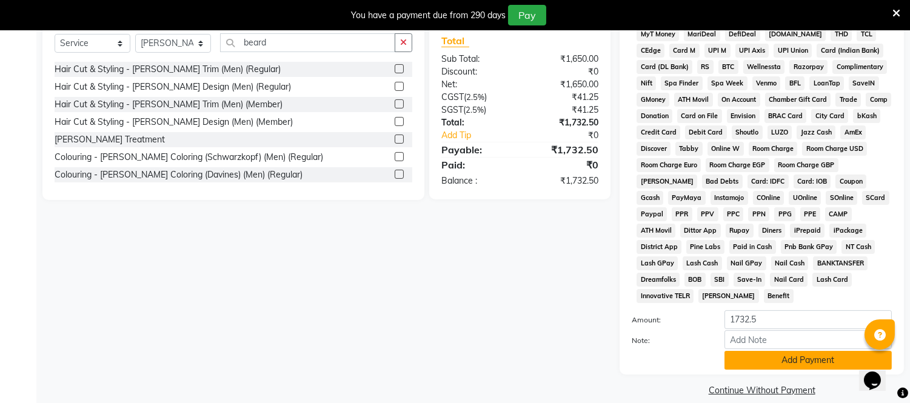
click at [789, 351] on button "Add Payment" at bounding box center [808, 360] width 167 height 19
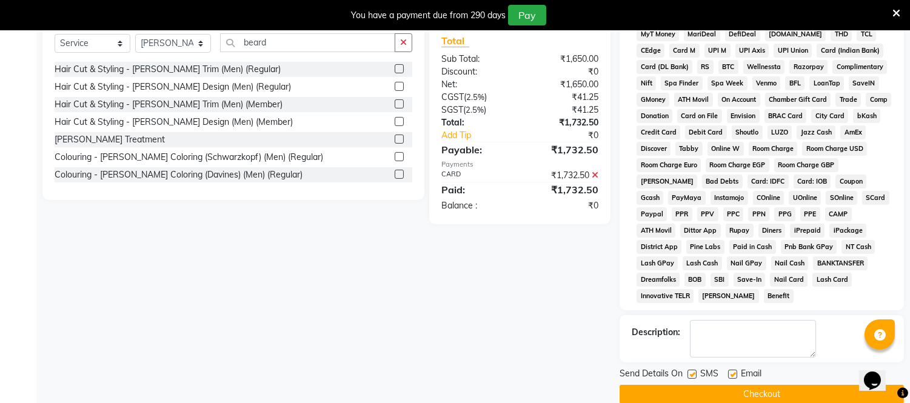
click at [764, 385] on button "Checkout" at bounding box center [762, 394] width 284 height 19
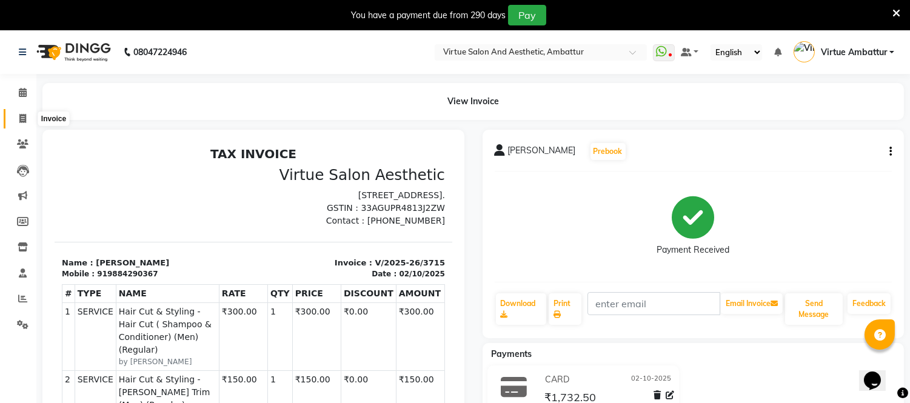
click at [22, 118] on icon at bounding box center [22, 118] width 7 height 9
select select "service"
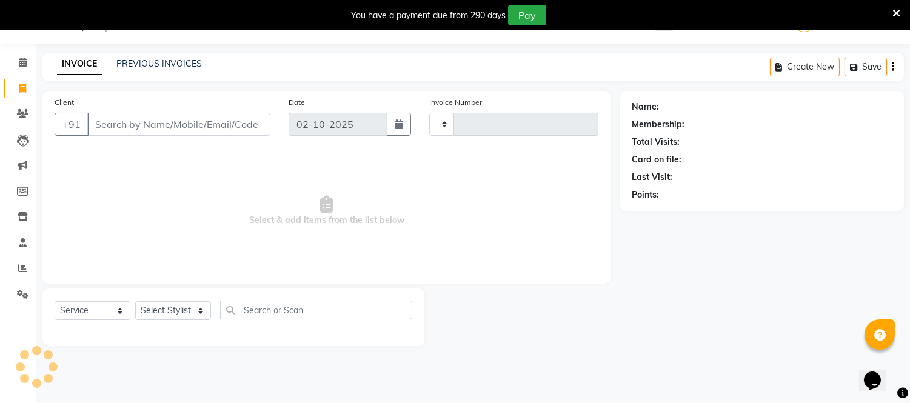
type input "3716"
select select "5237"
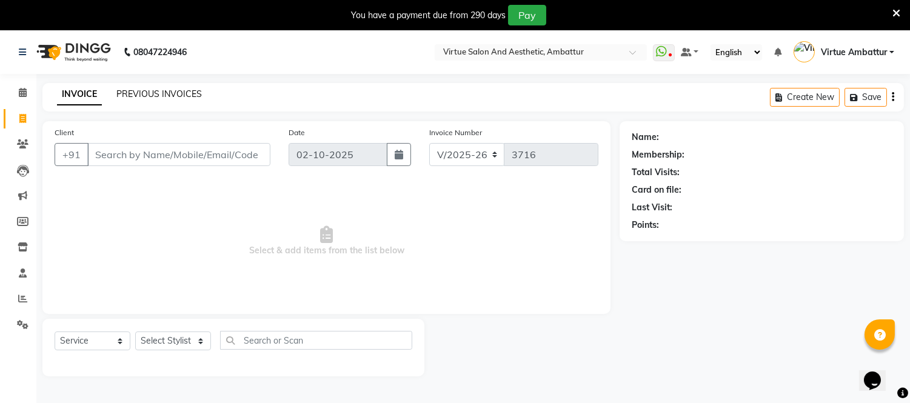
click at [164, 92] on link "PREVIOUS INVOICES" at bounding box center [159, 94] width 86 height 11
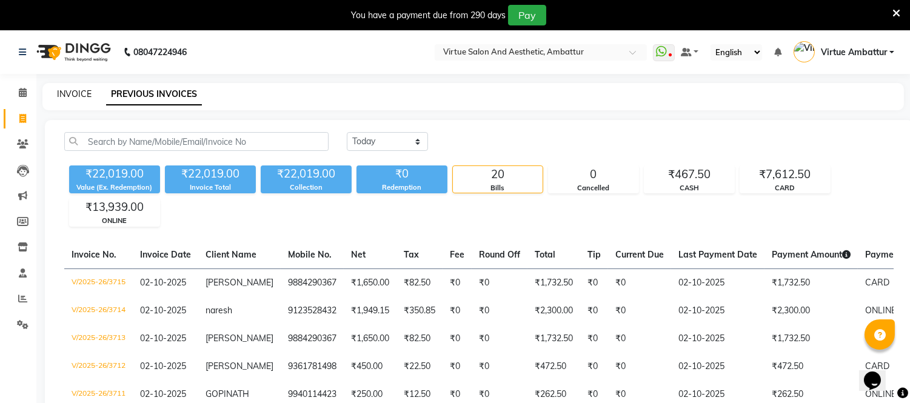
click at [88, 95] on link "INVOICE" at bounding box center [74, 94] width 35 height 11
select select "service"
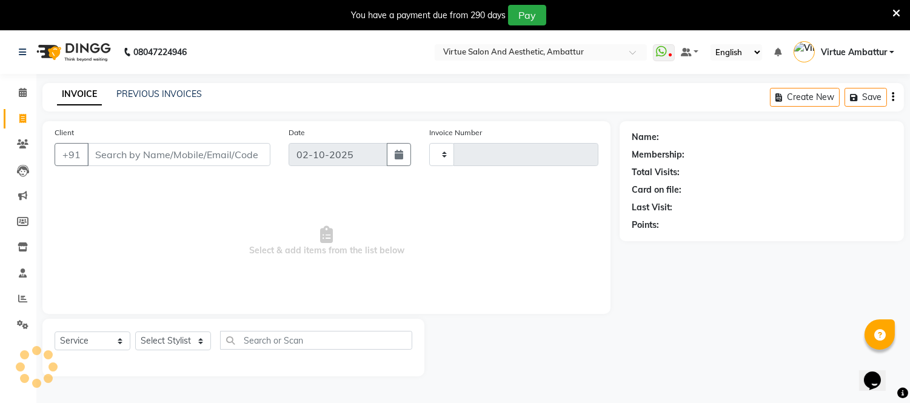
type input "3716"
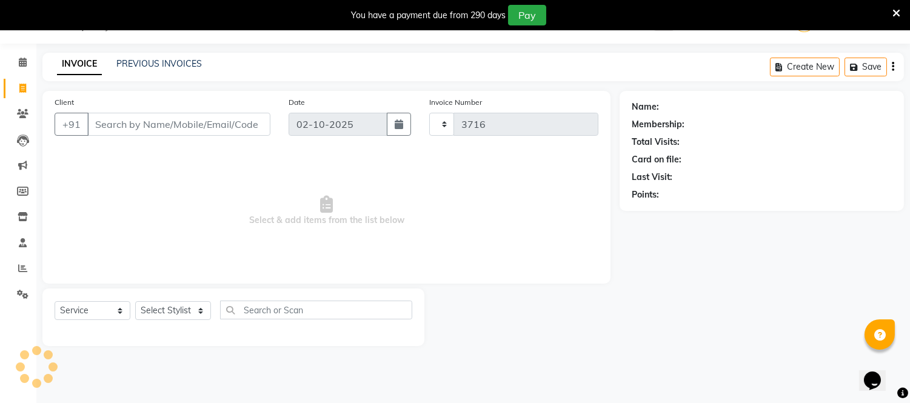
select select "5237"
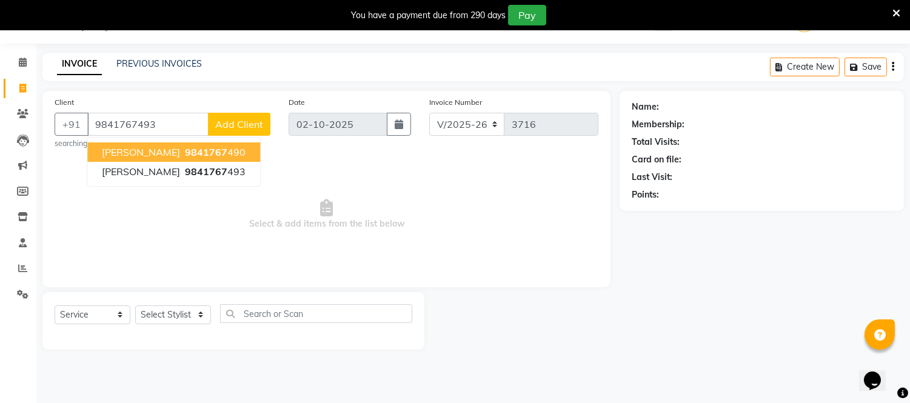
type input "9841767493"
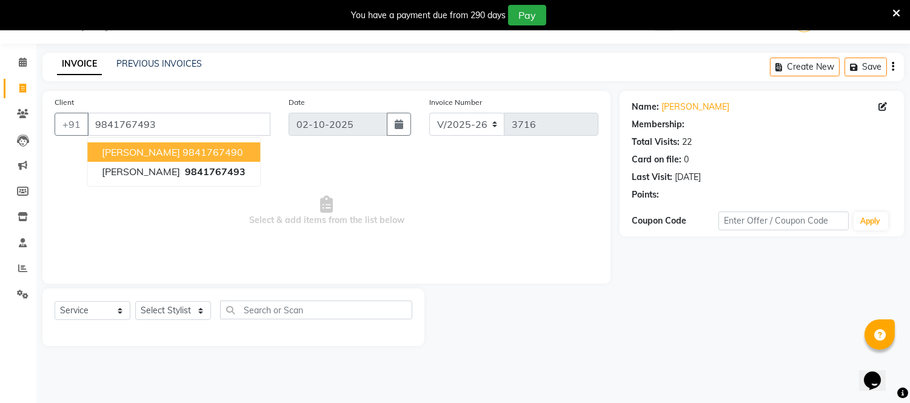
select select "1: Object"
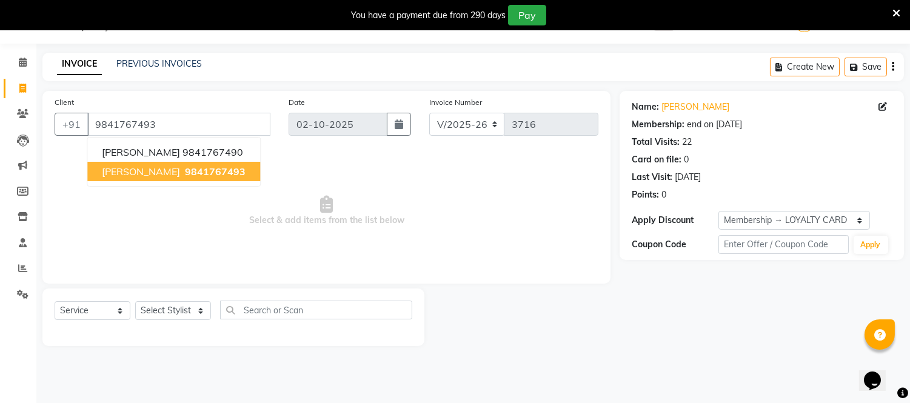
click at [192, 165] on button "Tony 9841767493" at bounding box center [173, 171] width 173 height 19
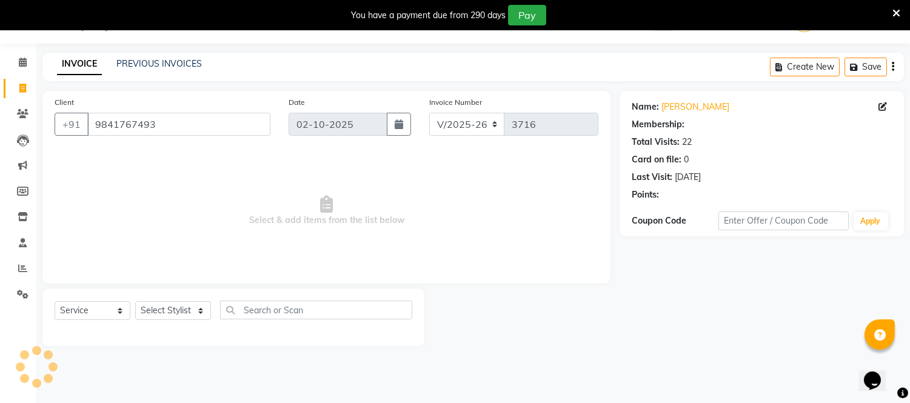
select select "1: Object"
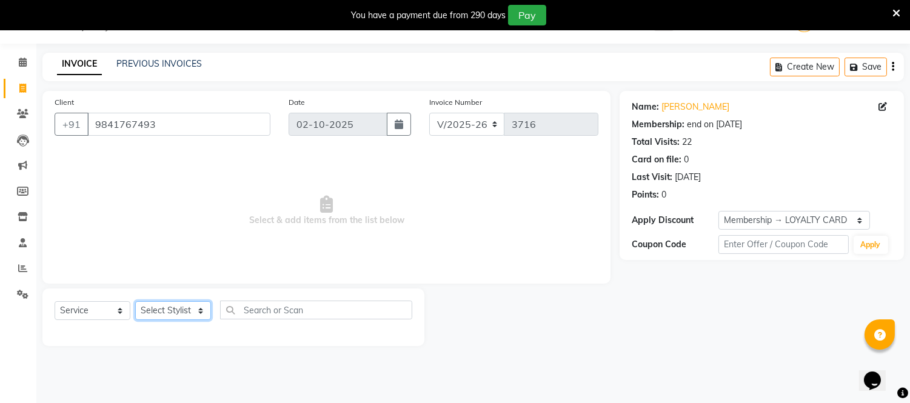
click at [192, 316] on select "Select Stylist Archana Bhagi Deepika Devi Dilip Divya Dolly Dr Prakash Faizan G…" at bounding box center [173, 310] width 76 height 19
select select "83849"
click at [135, 302] on select "Select Stylist Archana Bhagi Deepika Devi Dilip Divya Dolly Dr Prakash Faizan G…" at bounding box center [173, 310] width 76 height 19
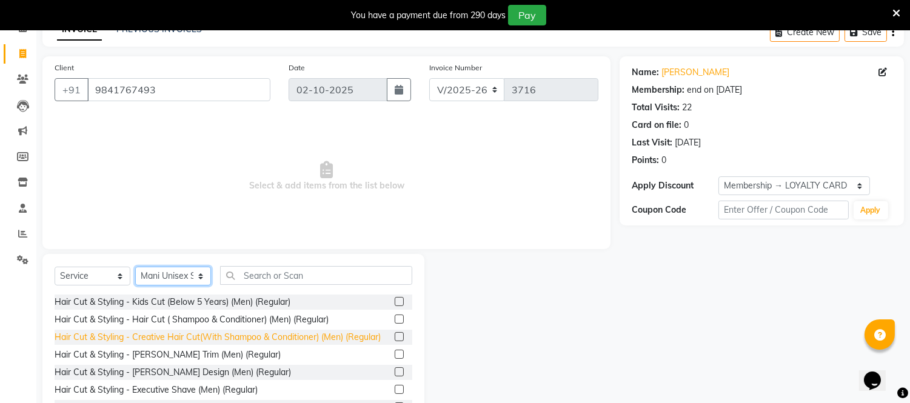
scroll to position [98, 0]
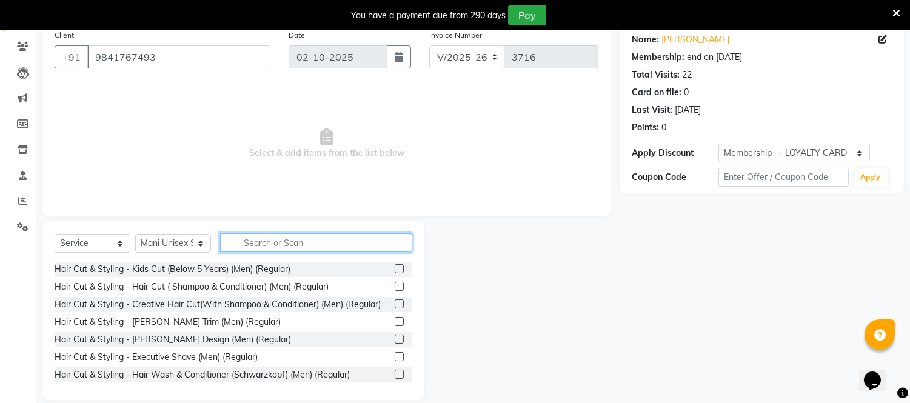
click at [278, 241] on input "text" at bounding box center [316, 243] width 192 height 19
drag, startPoint x: 386, startPoint y: 287, endPoint x: 387, endPoint y: 298, distance: 10.9
click at [395, 287] on label at bounding box center [399, 286] width 9 height 9
click at [395, 287] on input "checkbox" at bounding box center [399, 287] width 8 height 8
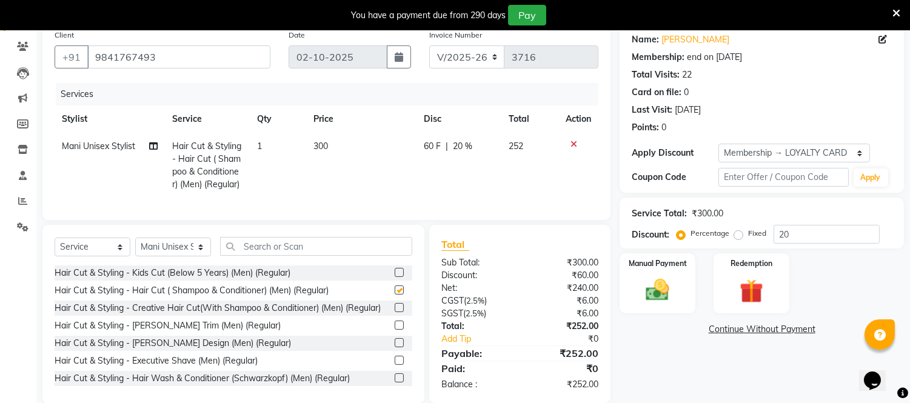
checkbox input "false"
drag, startPoint x: 391, startPoint y: 341, endPoint x: 343, endPoint y: 280, distance: 77.8
click at [395, 334] on div at bounding box center [404, 325] width 18 height 15
drag, startPoint x: 390, startPoint y: 344, endPoint x: 384, endPoint y: 332, distance: 13.6
click at [395, 330] on label at bounding box center [399, 325] width 9 height 9
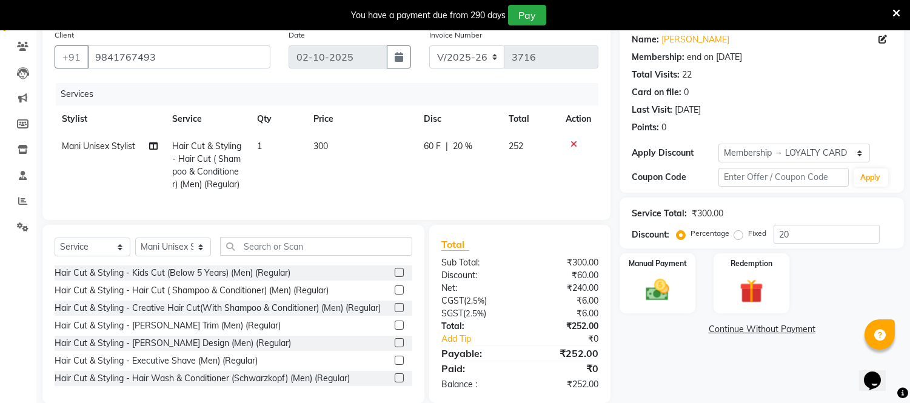
click at [395, 330] on input "checkbox" at bounding box center [399, 326] width 8 height 8
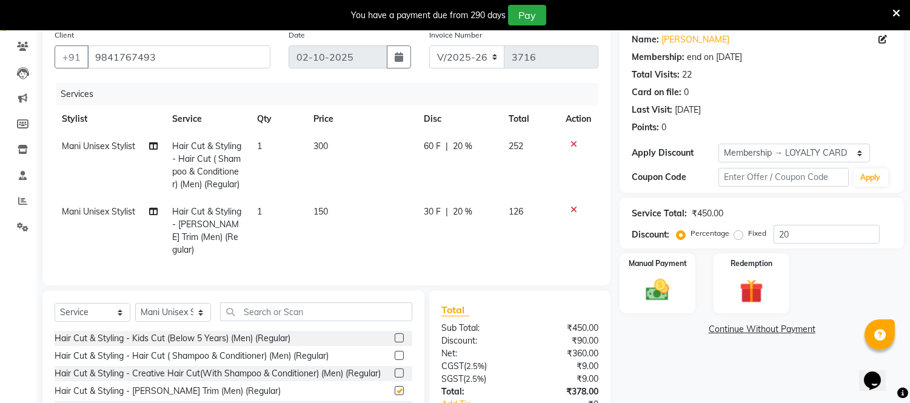
checkbox input "false"
drag, startPoint x: 320, startPoint y: 150, endPoint x: 320, endPoint y: 158, distance: 7.9
click at [320, 152] on td "300" at bounding box center [361, 166] width 110 height 66
select select "83849"
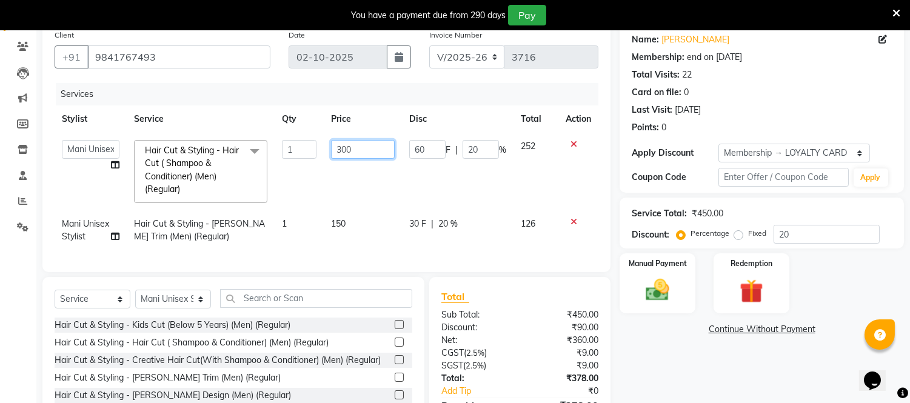
drag, startPoint x: 343, startPoint y: 153, endPoint x: 352, endPoint y: 169, distance: 17.7
click at [344, 155] on input "300" at bounding box center [363, 149] width 64 height 19
type input "250"
click at [412, 218] on tr "Mani Unisex Stylist Hair Cut & Styling - Beard Trim (Men) (Regular) 1 150 30 F …" at bounding box center [327, 230] width 544 height 40
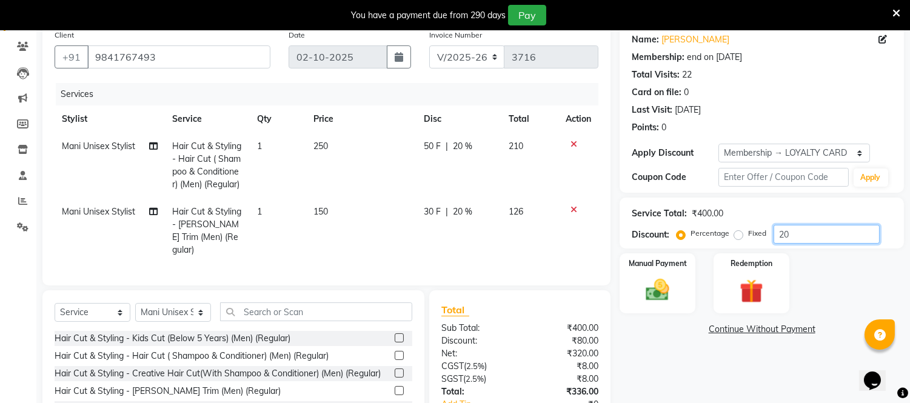
click at [821, 238] on input "20" at bounding box center [827, 234] width 106 height 19
type input "2"
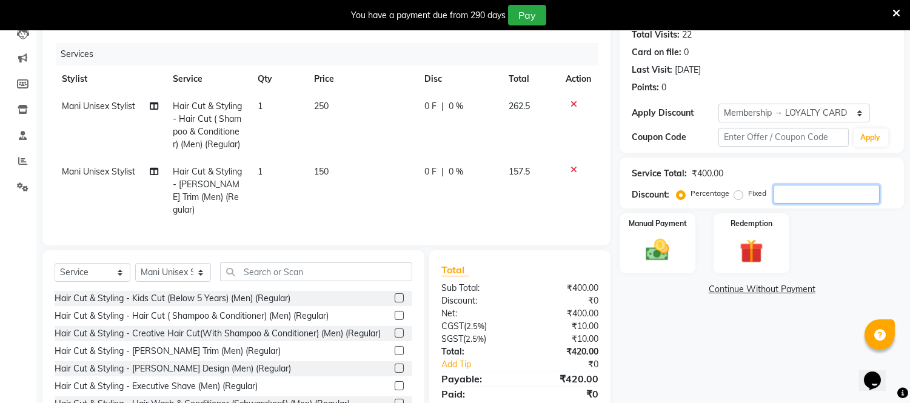
scroll to position [179, 0]
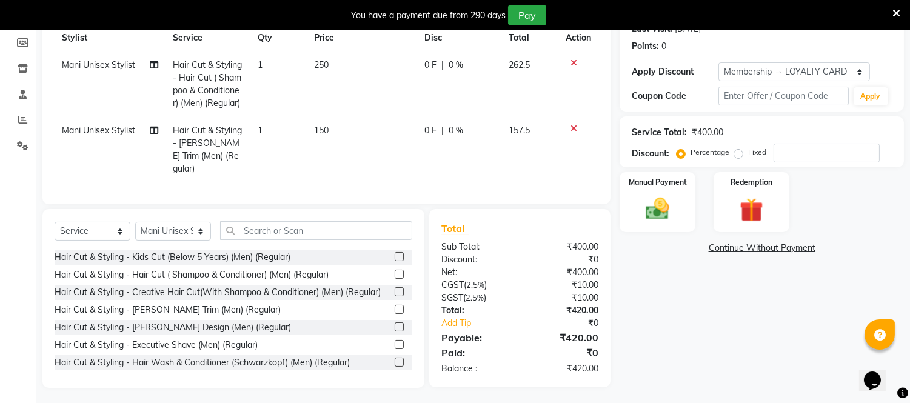
drag, startPoint x: 326, startPoint y: 130, endPoint x: 334, endPoint y: 149, distance: 21.2
click at [328, 133] on span "150" at bounding box center [321, 130] width 15 height 11
select select "83849"
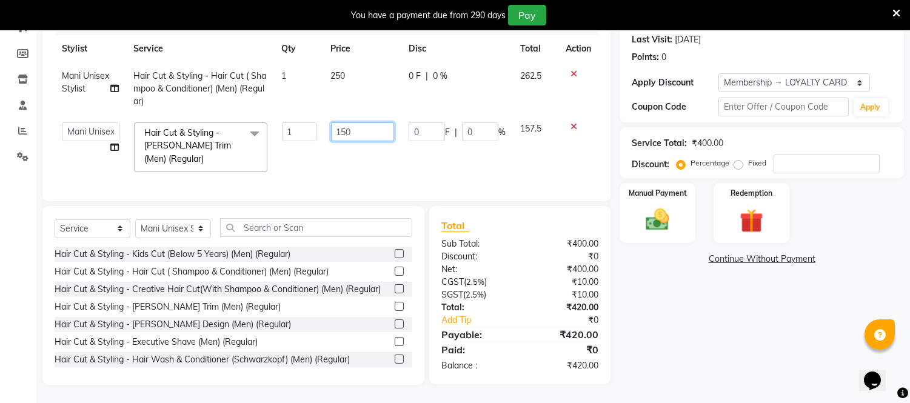
click at [343, 124] on input "150" at bounding box center [363, 132] width 64 height 19
type input "120"
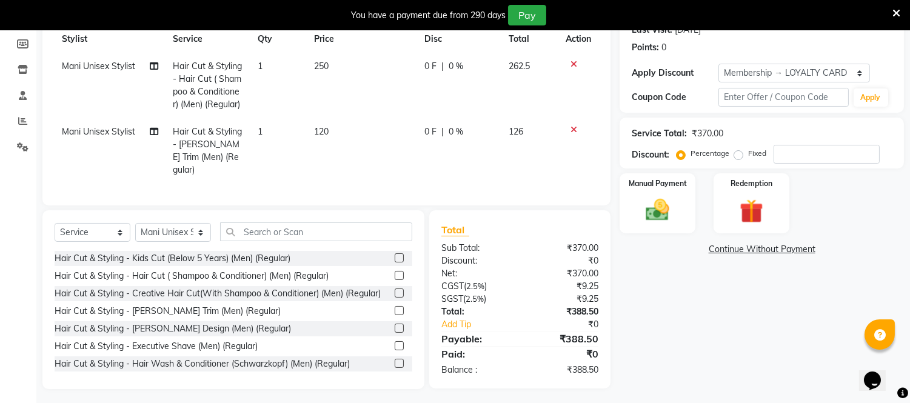
click at [377, 172] on div "Services Stylist Service Qty Price Disc Total Action Mani Unisex Stylist Hair C…" at bounding box center [327, 98] width 544 height 190
click at [667, 190] on div "Manual Payment" at bounding box center [658, 202] width 79 height 62
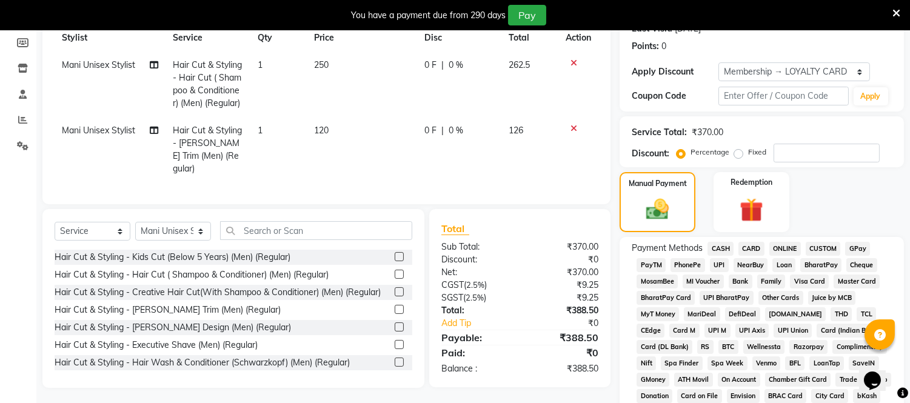
click at [781, 250] on span "ONLINE" at bounding box center [786, 249] width 32 height 14
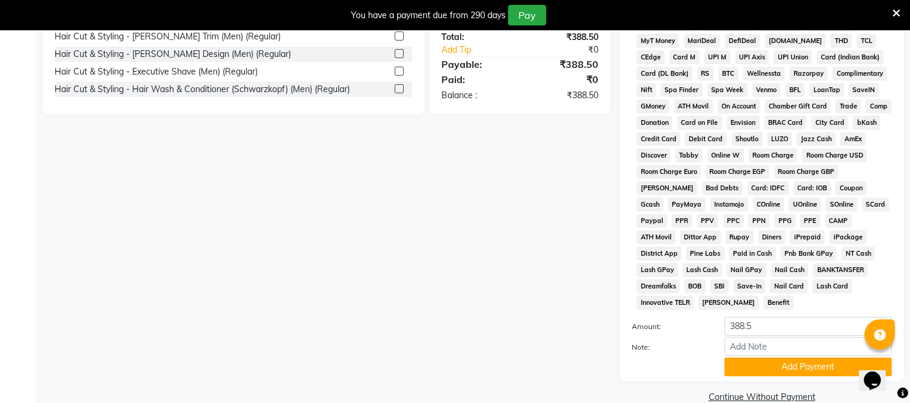
scroll to position [459, 0]
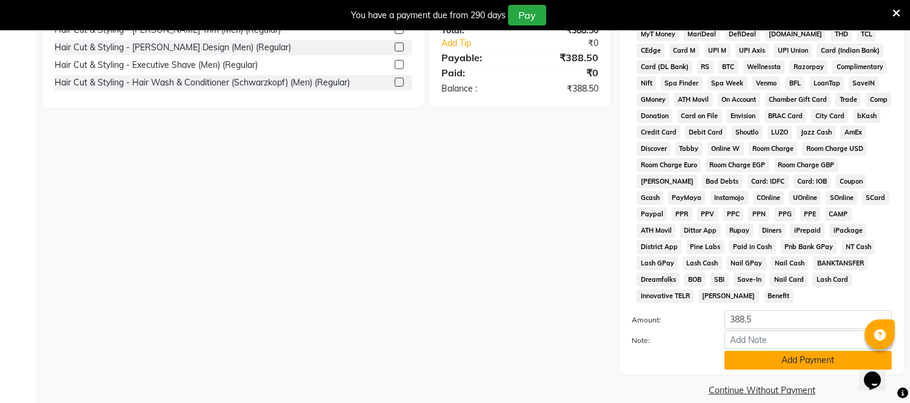
click at [796, 351] on button "Add Payment" at bounding box center [808, 360] width 167 height 19
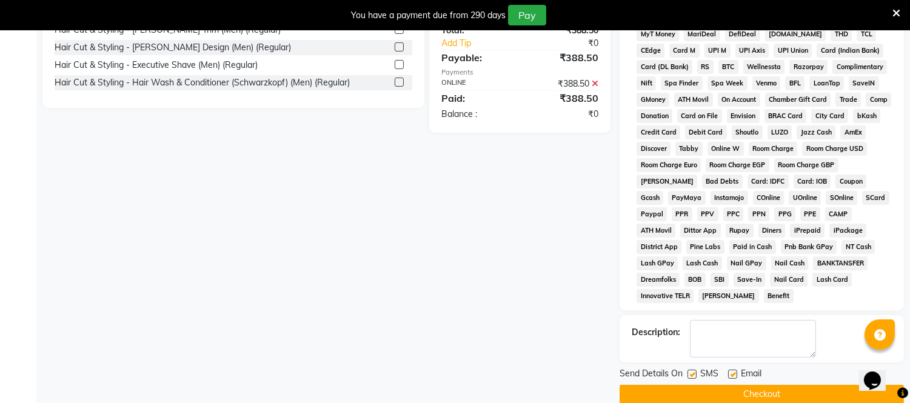
click at [787, 385] on button "Checkout" at bounding box center [762, 394] width 284 height 19
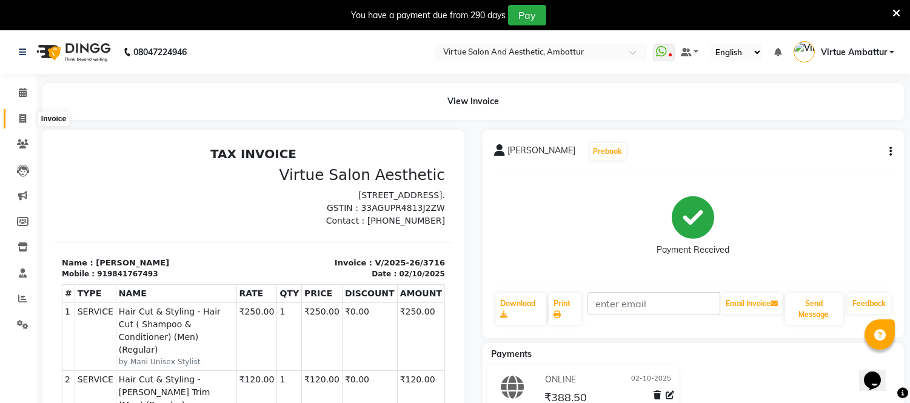
click at [16, 118] on span at bounding box center [22, 119] width 21 height 14
select select "5237"
select select "service"
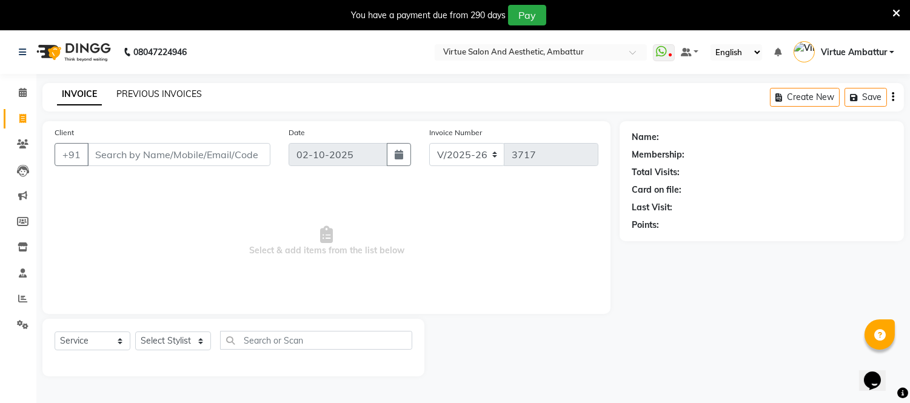
click at [152, 92] on link "PREVIOUS INVOICES" at bounding box center [159, 94] width 86 height 11
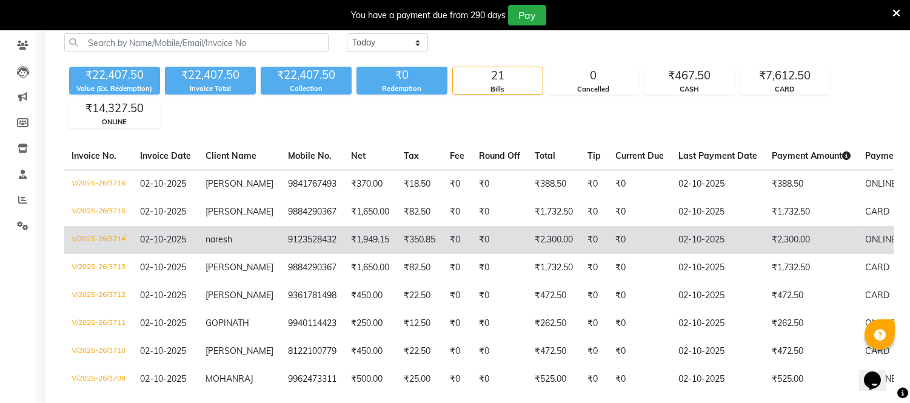
scroll to position [67, 0]
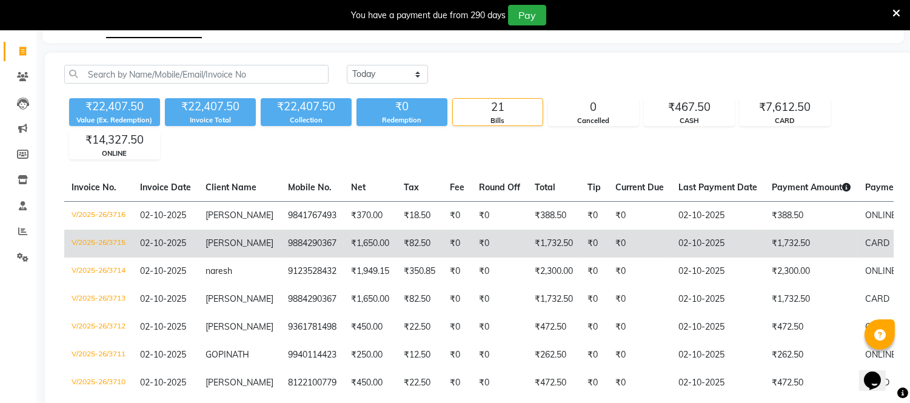
click at [195, 243] on td "02-10-2025" at bounding box center [166, 244] width 66 height 28
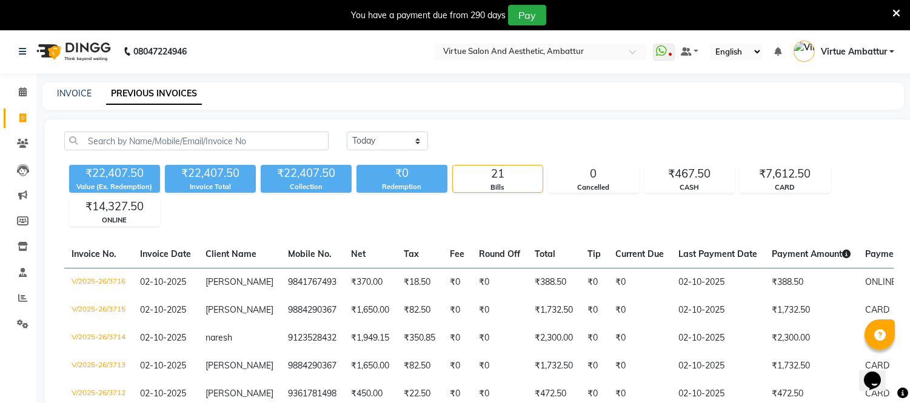
scroll to position [0, 0]
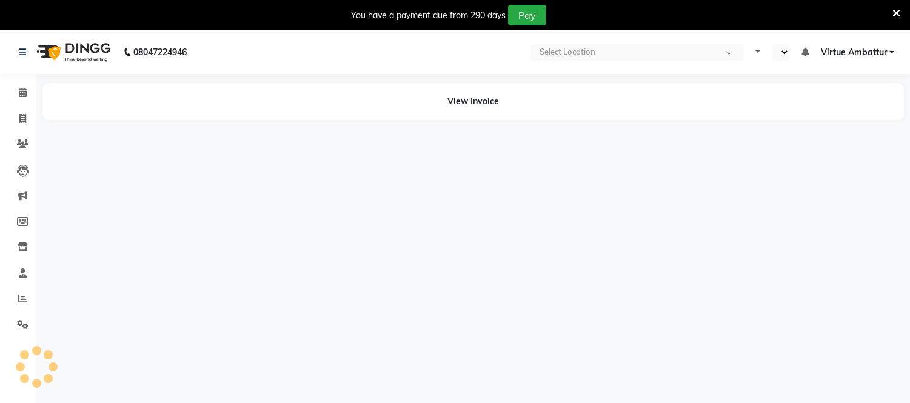
select select "en"
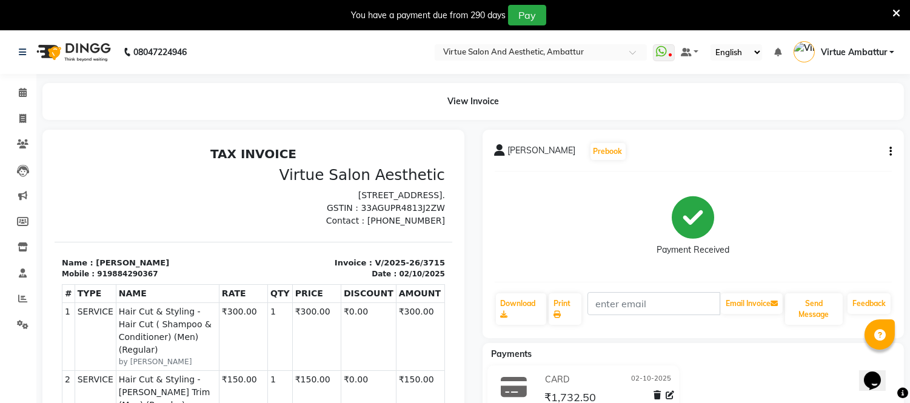
click at [893, 150] on div "Jaya karthick Prebook Payment Received Download Print Email Invoice Send Messag…" at bounding box center [694, 234] width 422 height 209
click at [892, 149] on div "Jaya karthick Prebook Payment Received Download Print Email Invoice Send Messag…" at bounding box center [694, 234] width 422 height 209
click at [889, 149] on button "button" at bounding box center [888, 152] width 7 height 13
click at [805, 123] on div "Cancel Invoice" at bounding box center [830, 121] width 83 height 15
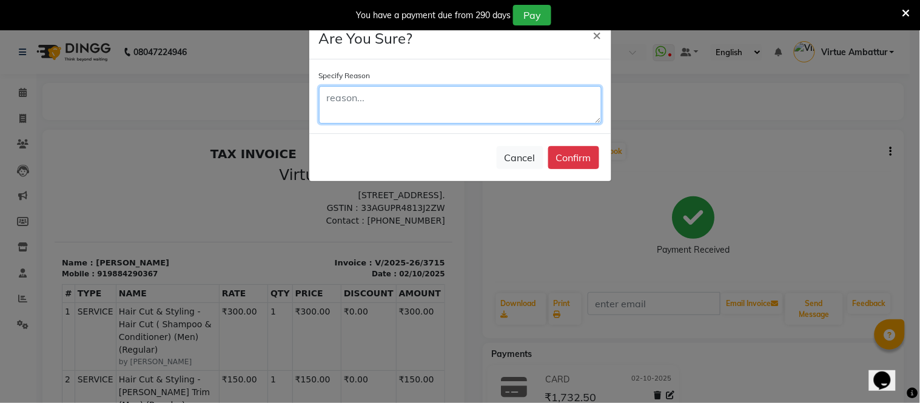
click at [342, 99] on textarea at bounding box center [460, 105] width 283 height 38
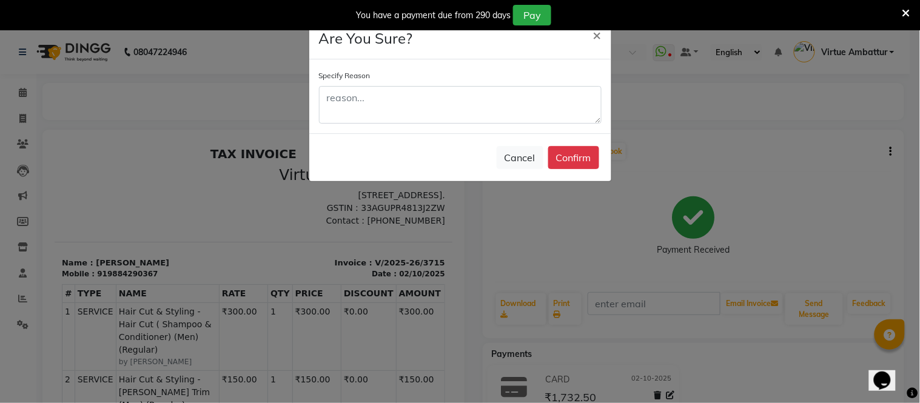
click at [354, 75] on label "Specify Reason" at bounding box center [345, 75] width 52 height 11
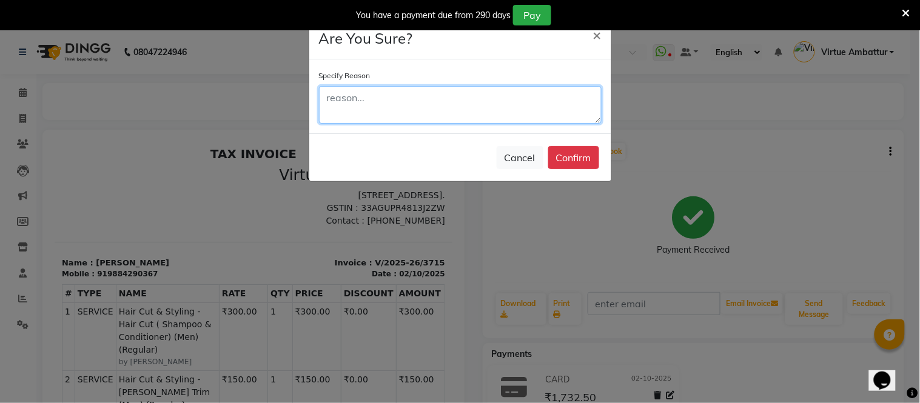
click at [355, 92] on textarea at bounding box center [460, 105] width 283 height 38
click at [325, 95] on textarea "Billed twice" at bounding box center [460, 105] width 283 height 38
type textarea "Same Bill Billed twice"
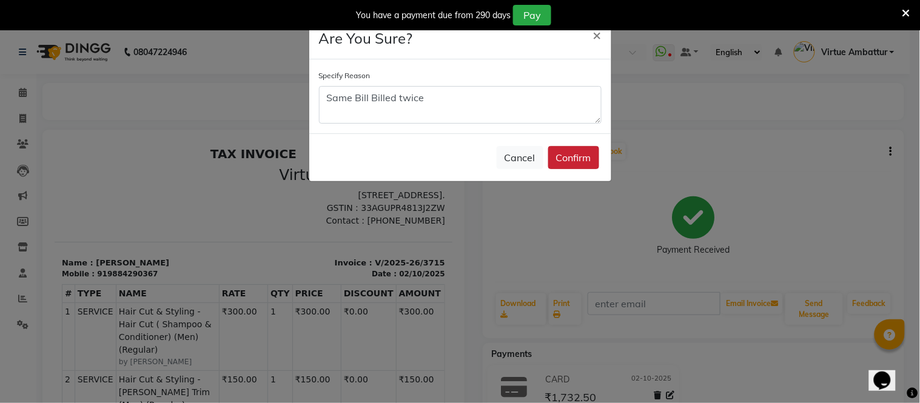
click at [567, 156] on button "Confirm" at bounding box center [573, 157] width 51 height 23
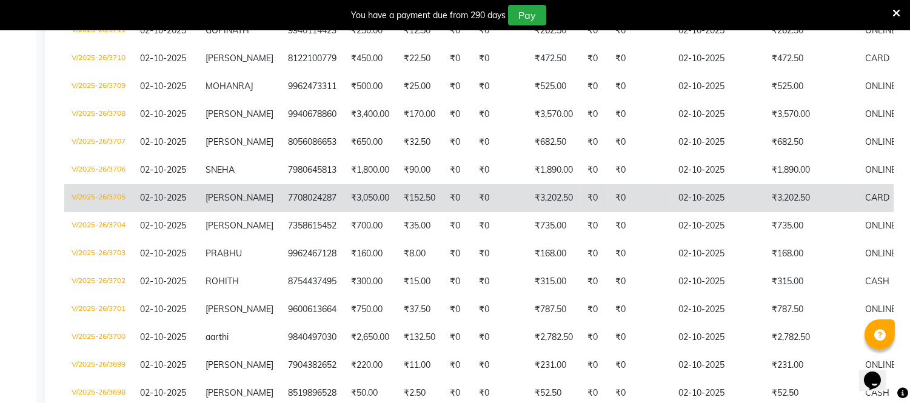
scroll to position [471, 0]
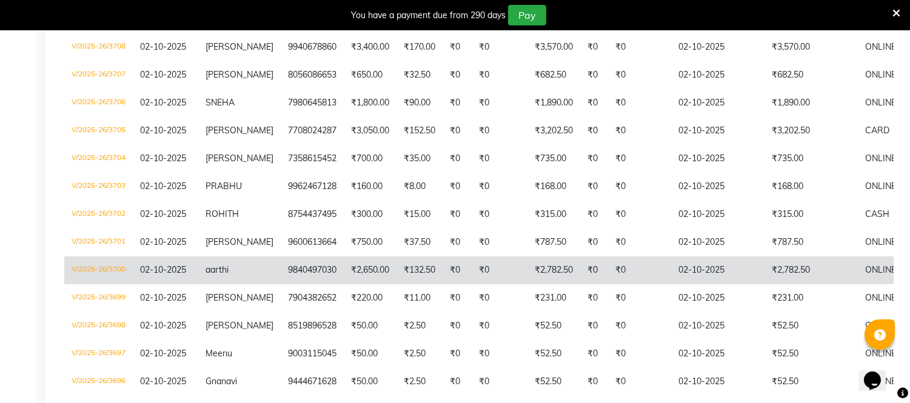
click at [226, 275] on span "aarthi" at bounding box center [217, 269] width 23 height 11
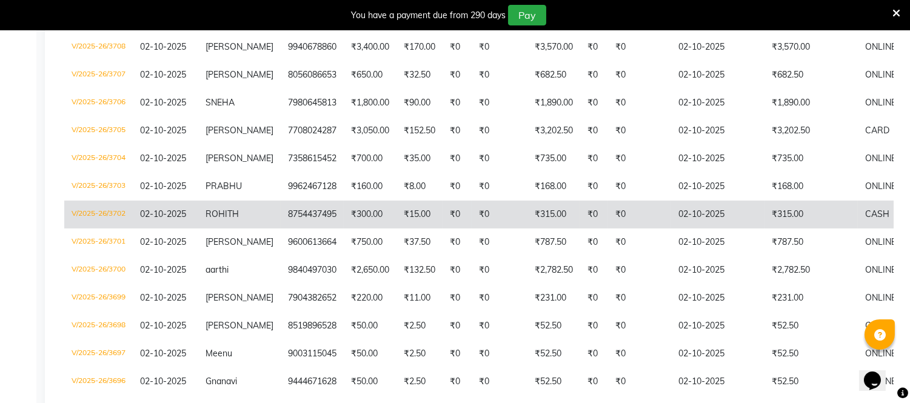
click at [244, 229] on td "ROHITH" at bounding box center [239, 215] width 82 height 28
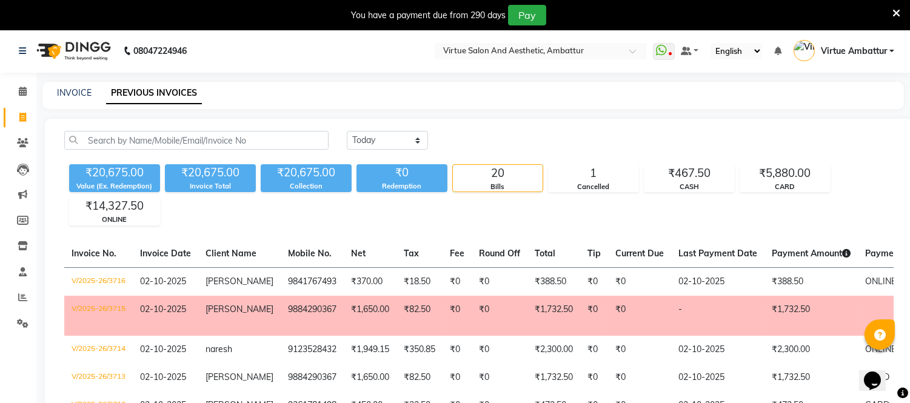
scroll to position [0, 0]
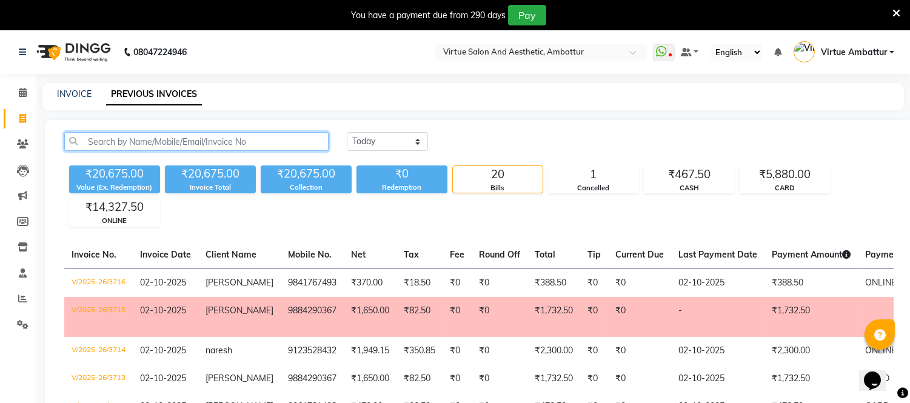
click at [116, 136] on input "text" at bounding box center [196, 141] width 264 height 19
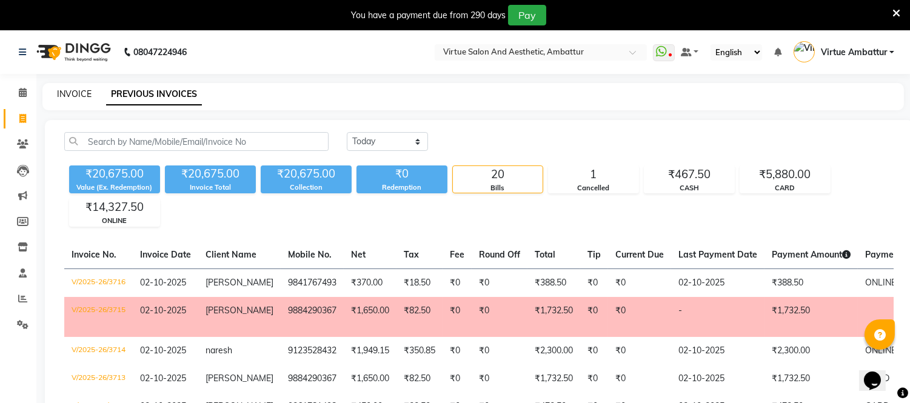
click at [62, 95] on link "INVOICE" at bounding box center [74, 94] width 35 height 11
select select "service"
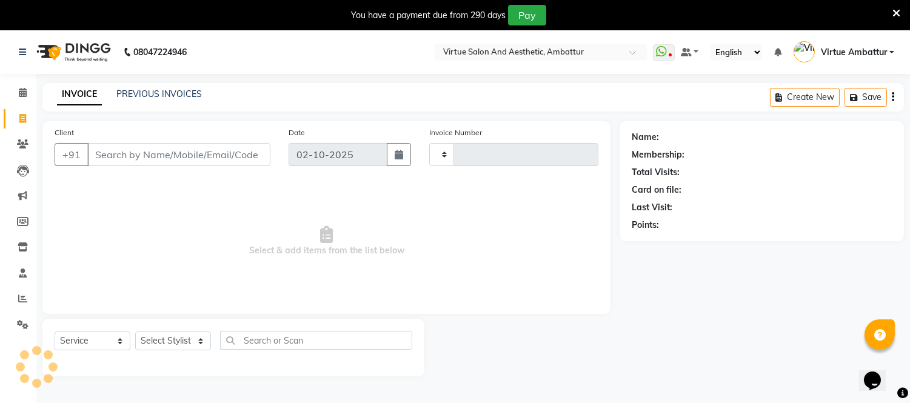
scroll to position [30, 0]
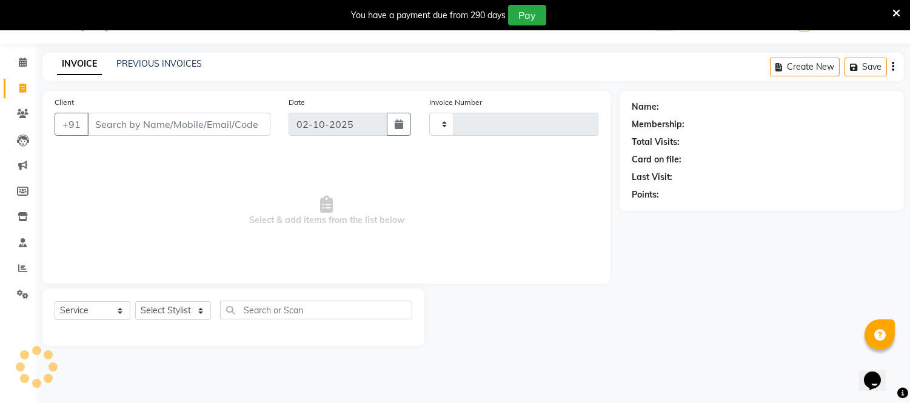
type input "3717"
select select "5237"
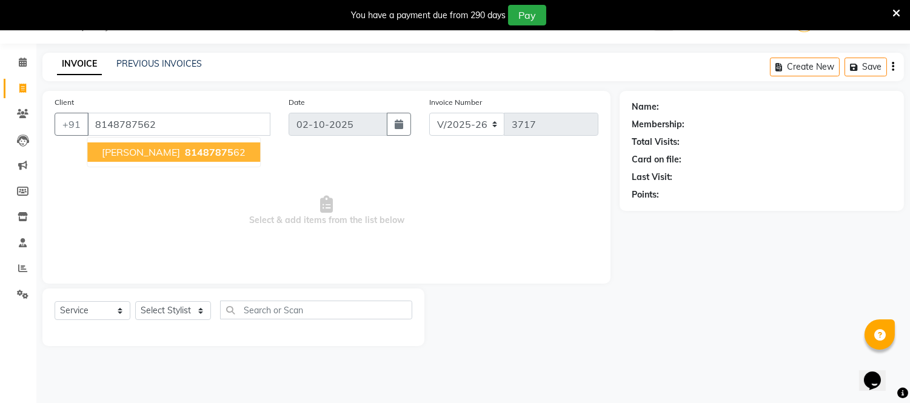
type input "8148787562"
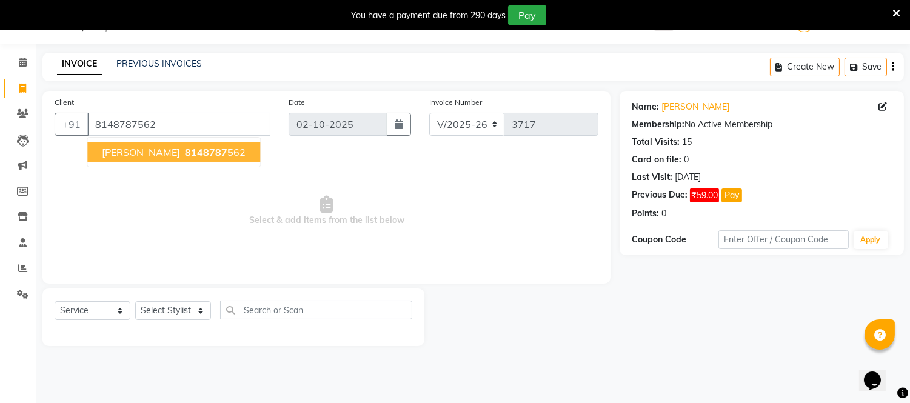
click at [165, 149] on span "suriya prabha" at bounding box center [141, 152] width 78 height 12
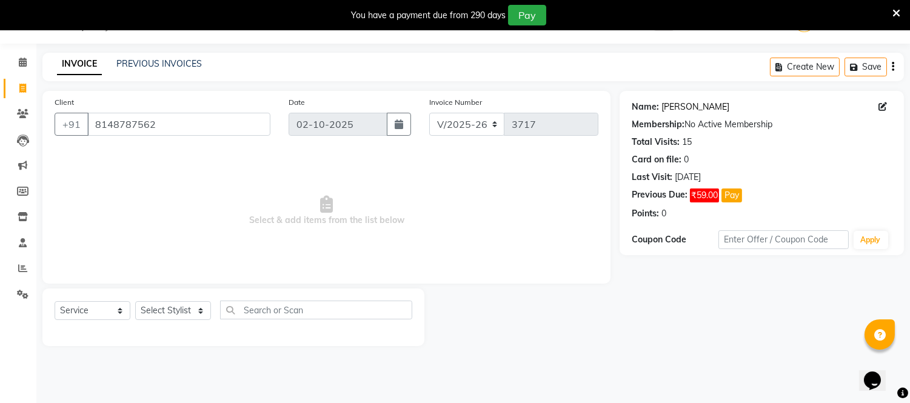
click at [698, 112] on link "Suriya Prabha" at bounding box center [696, 107] width 68 height 13
click at [189, 304] on select "Select Stylist [PERSON_NAME] [PERSON_NAME] [PERSON_NAME] [PERSON_NAME] [PERSON_…" at bounding box center [173, 310] width 76 height 19
select select "71592"
click at [135, 302] on select "Select Stylist [PERSON_NAME] [PERSON_NAME] [PERSON_NAME] [PERSON_NAME] [PERSON_…" at bounding box center [173, 310] width 76 height 19
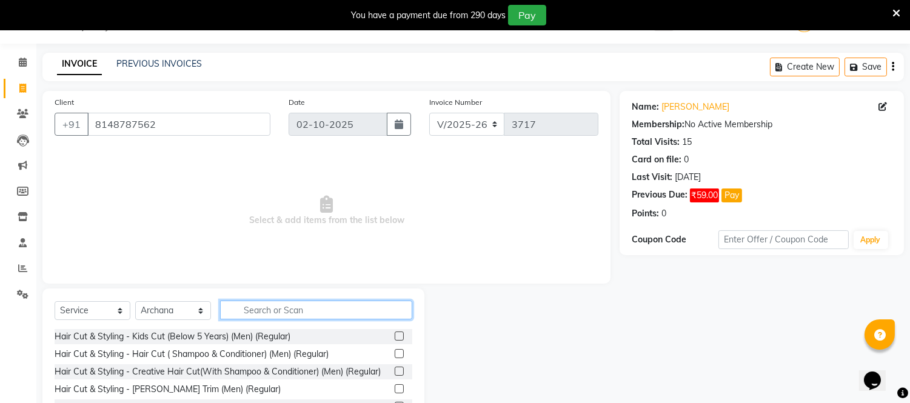
click at [275, 311] on input "text" at bounding box center [316, 310] width 192 height 19
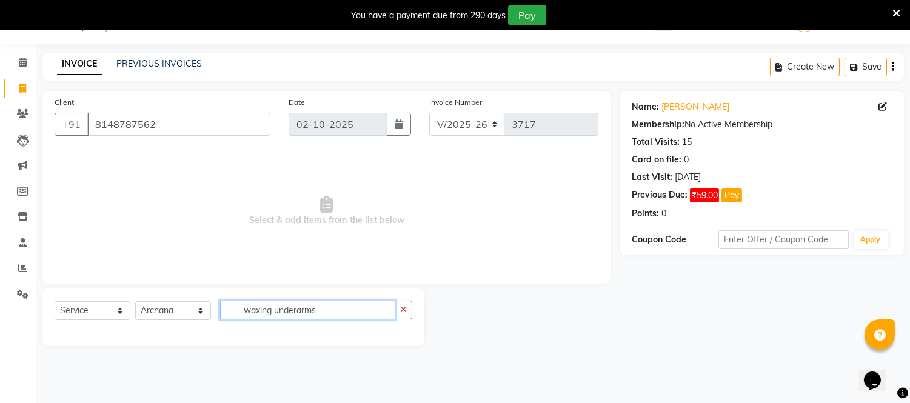
click at [322, 308] on input "waxing underarms" at bounding box center [307, 310] width 175 height 19
click at [283, 312] on input "waxing underarms" at bounding box center [307, 310] width 175 height 19
click at [295, 312] on input "waxing underarms" at bounding box center [307, 310] width 175 height 19
drag, startPoint x: 296, startPoint y: 312, endPoint x: 304, endPoint y: 326, distance: 16.9
click at [295, 314] on input "waxing underarms" at bounding box center [307, 310] width 175 height 19
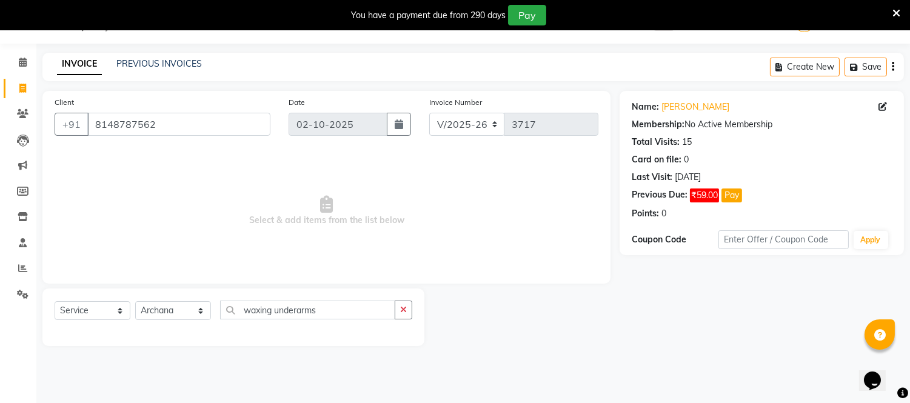
click at [304, 320] on div "Select Service Product Membership Package Voucher Prepaid Gift Card Select Styl…" at bounding box center [234, 315] width 358 height 29
drag, startPoint x: 298, startPoint y: 311, endPoint x: 312, endPoint y: 337, distance: 28.8
click at [299, 314] on input "waxing underarms" at bounding box center [307, 310] width 175 height 19
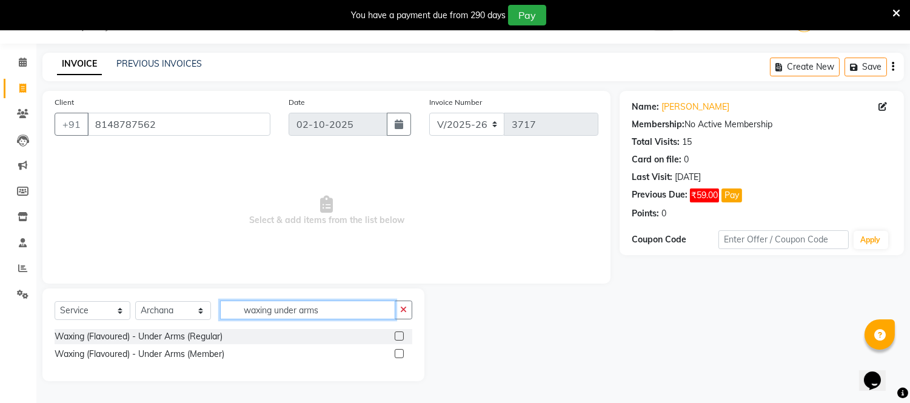
type input "waxing under arms"
click at [399, 335] on label at bounding box center [399, 336] width 9 height 9
click at [399, 335] on input "checkbox" at bounding box center [399, 337] width 8 height 8
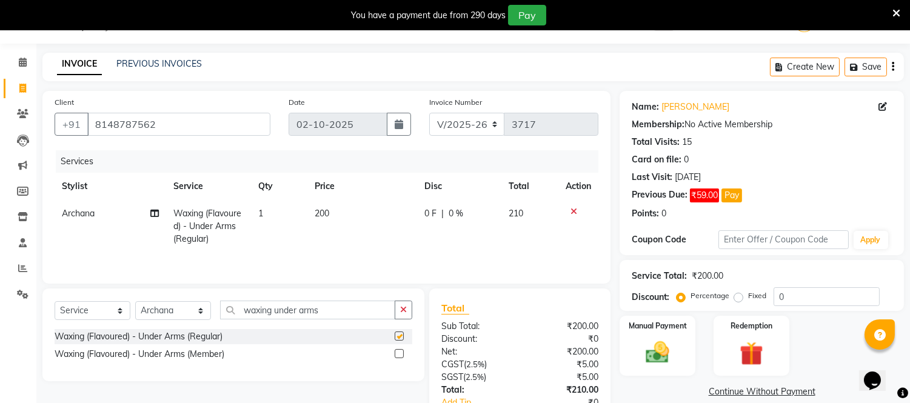
checkbox input "false"
click at [324, 214] on span "200" at bounding box center [322, 213] width 15 height 11
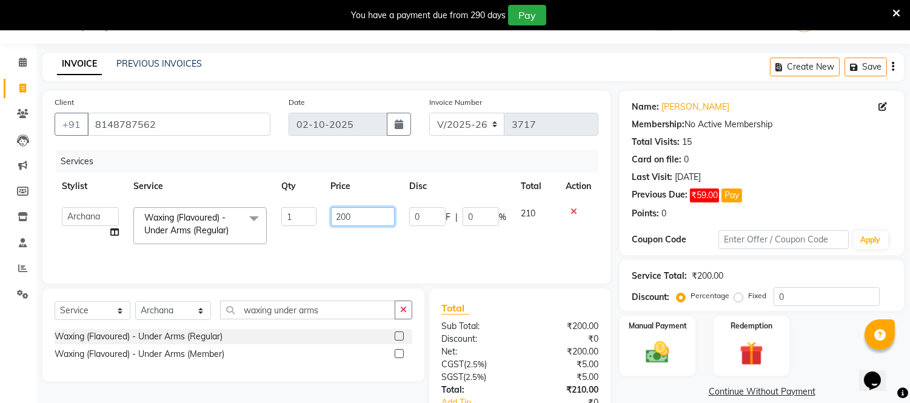
click at [348, 220] on input "200" at bounding box center [363, 216] width 64 height 19
type input "300"
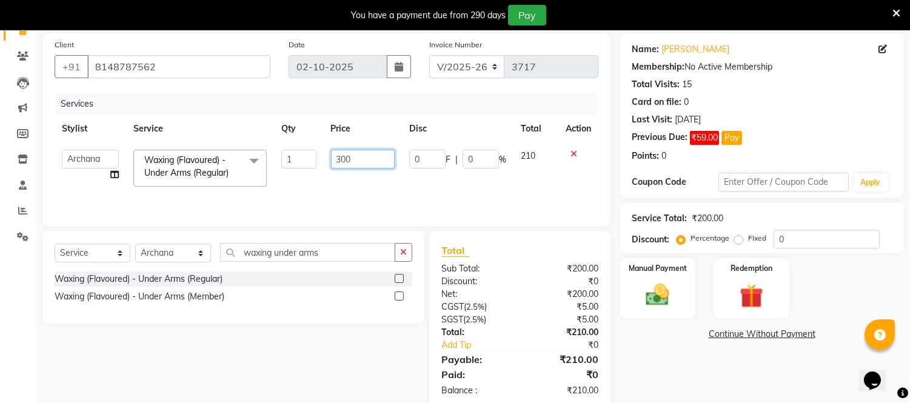
scroll to position [112, 0]
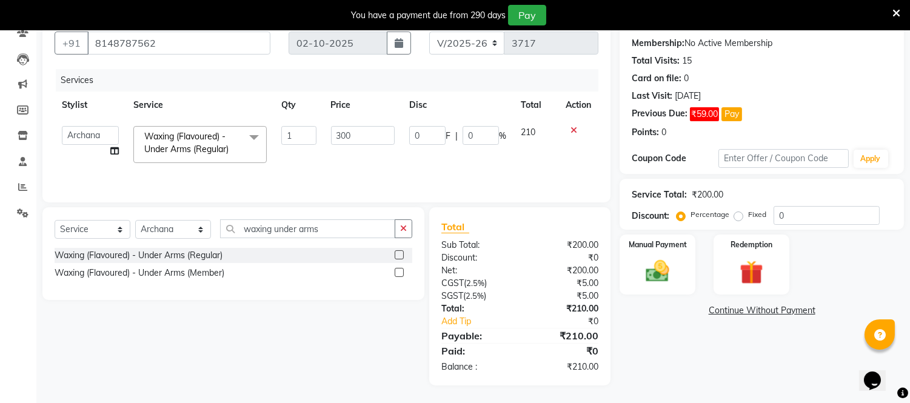
drag, startPoint x: 687, startPoint y: 328, endPoint x: 681, endPoint y: 317, distance: 13.3
click at [687, 328] on div "Name: Suriya Prabha Membership: No Active Membership Total Visits: 15 Card on f…" at bounding box center [767, 198] width 294 height 376
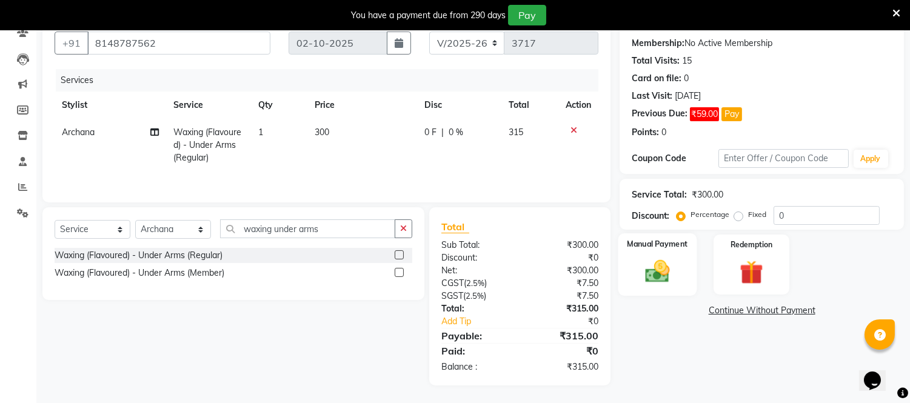
click at [662, 264] on img at bounding box center [658, 272] width 40 height 29
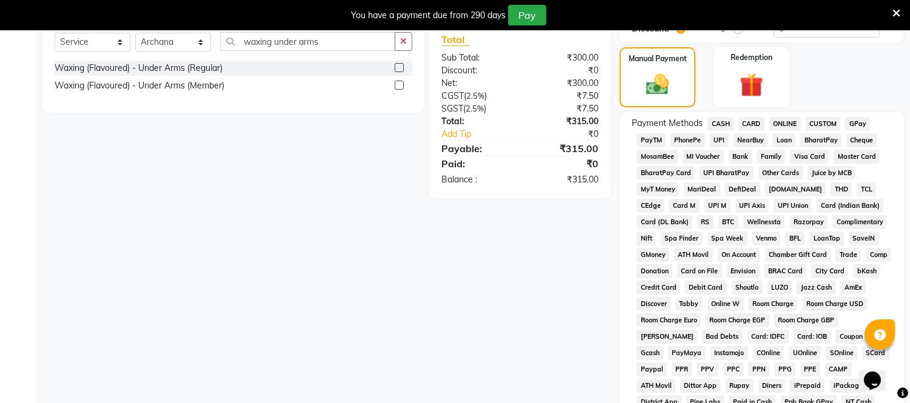
scroll to position [314, 0]
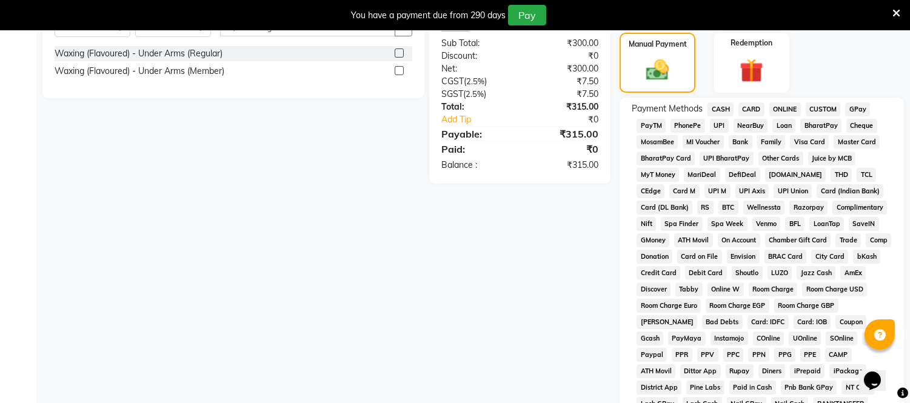
click at [786, 103] on span "ONLINE" at bounding box center [786, 110] width 32 height 14
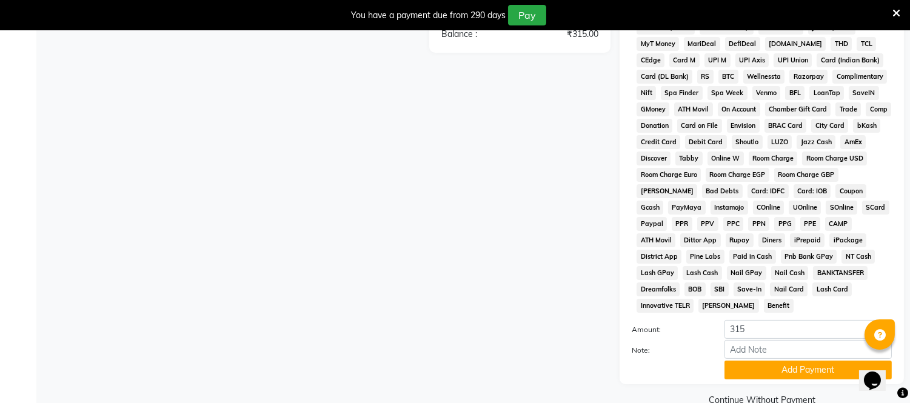
scroll to position [455, 0]
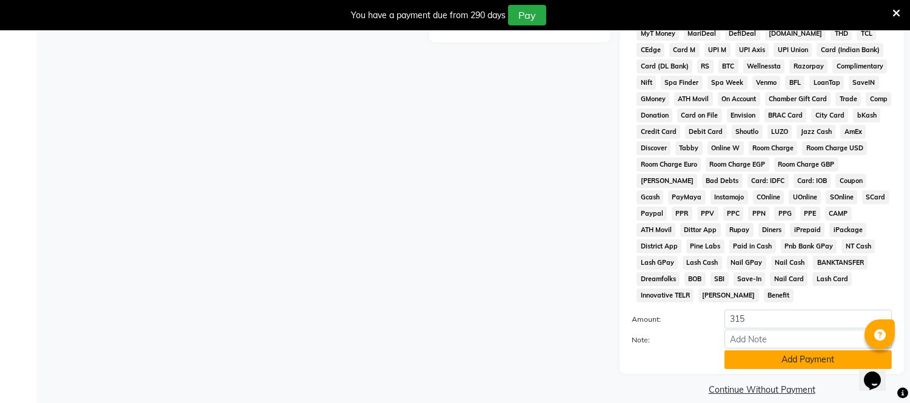
click at [807, 351] on button "Add Payment" at bounding box center [808, 360] width 167 height 19
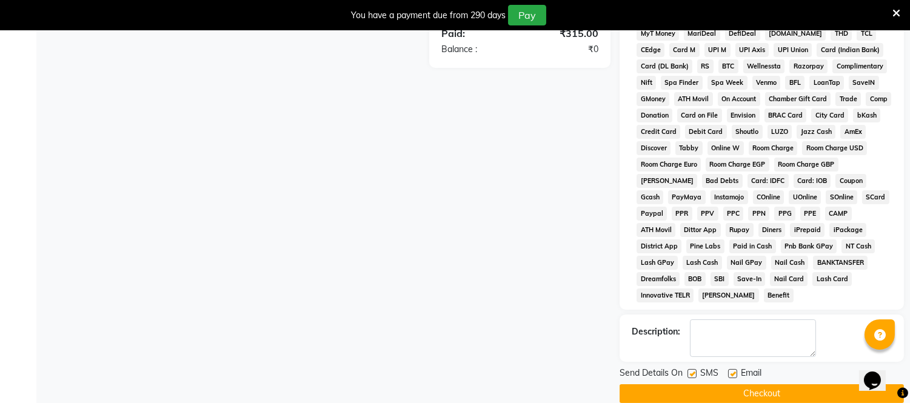
click at [751, 385] on button "Checkout" at bounding box center [762, 394] width 284 height 19
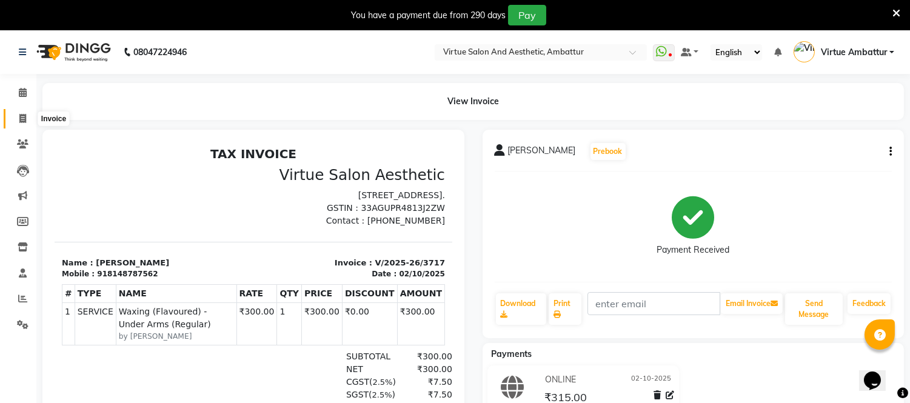
click at [19, 115] on icon at bounding box center [22, 118] width 7 height 9
select select "service"
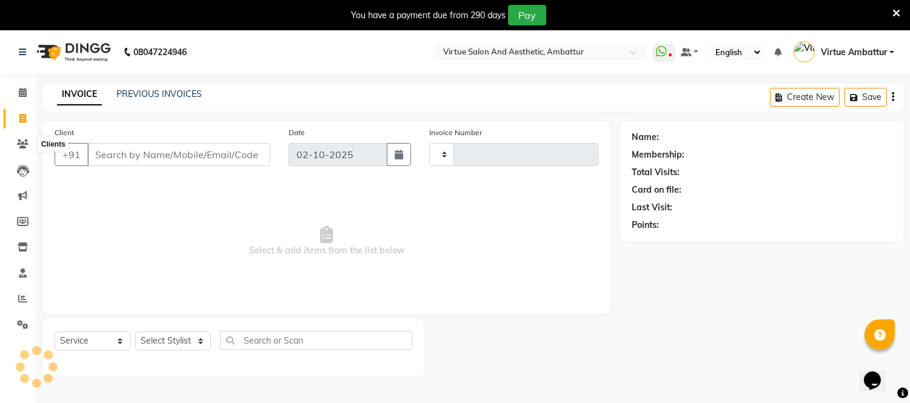
scroll to position [30, 0]
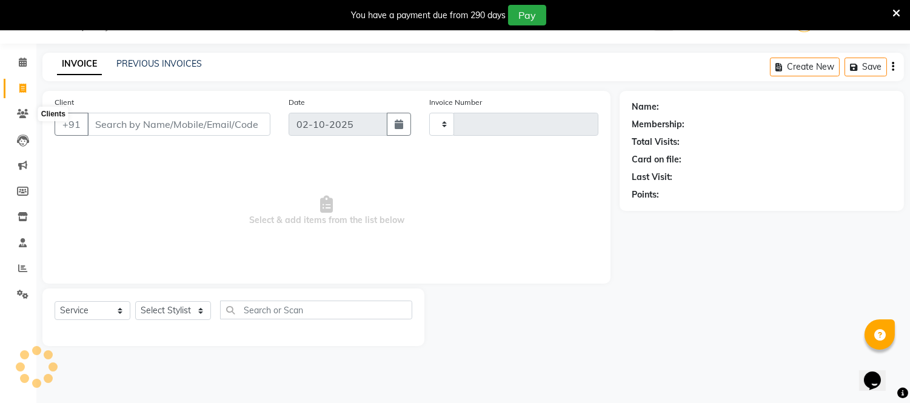
type input "3718"
select select "5237"
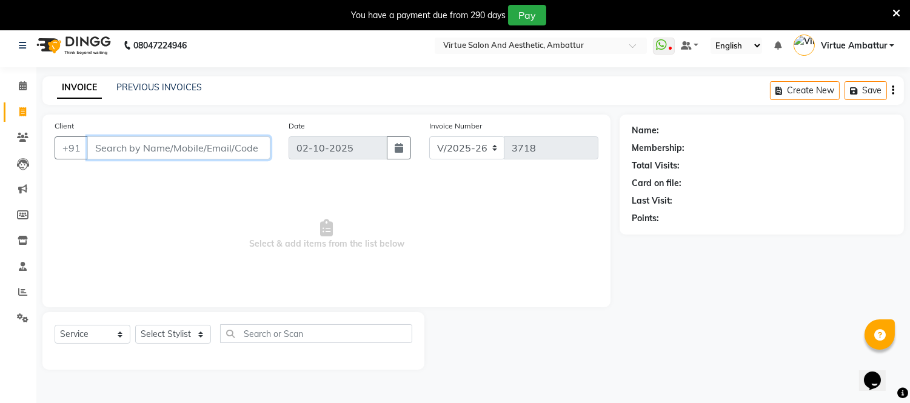
scroll to position [0, 0]
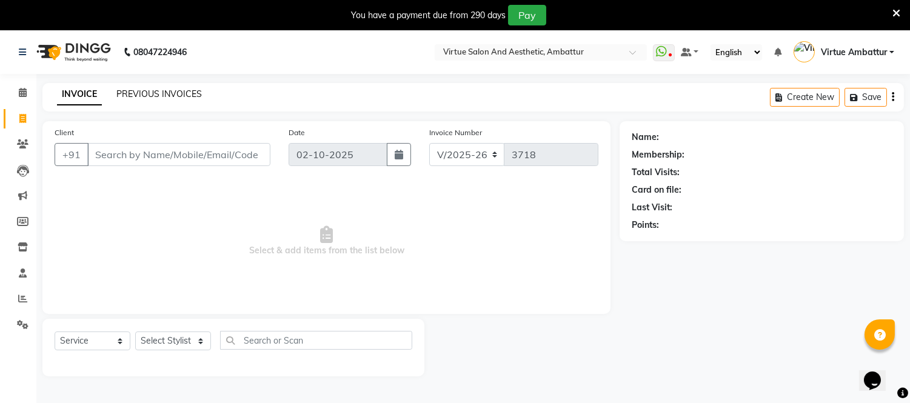
click at [164, 97] on link "PREVIOUS INVOICES" at bounding box center [159, 94] width 86 height 11
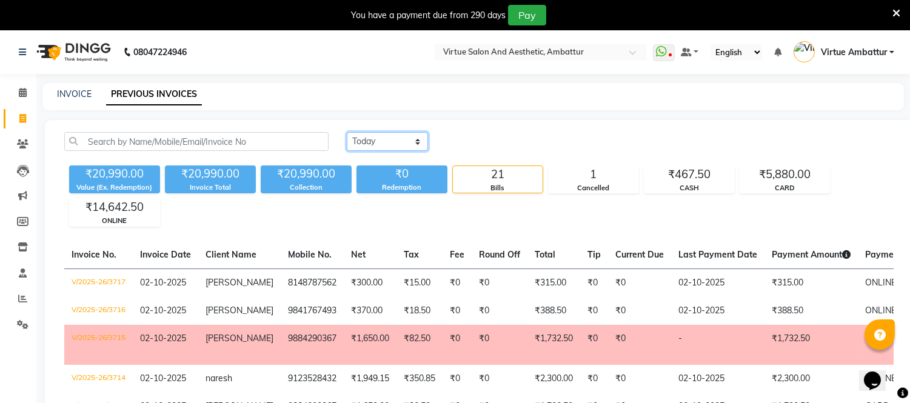
click at [378, 144] on select "Today Yesterday Custom Range" at bounding box center [387, 141] width 81 height 19
select select "range"
click at [347, 132] on select "Today Yesterday Custom Range" at bounding box center [387, 141] width 81 height 19
click at [497, 143] on input "02-10-2025" at bounding box center [486, 141] width 85 height 17
select select "10"
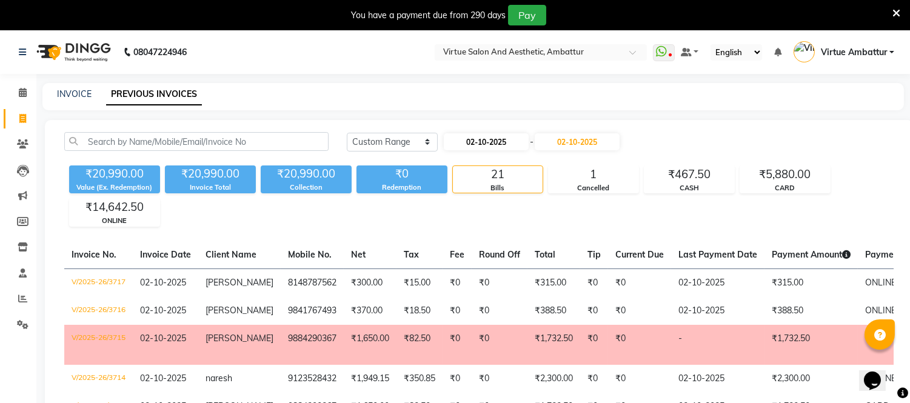
select select "2025"
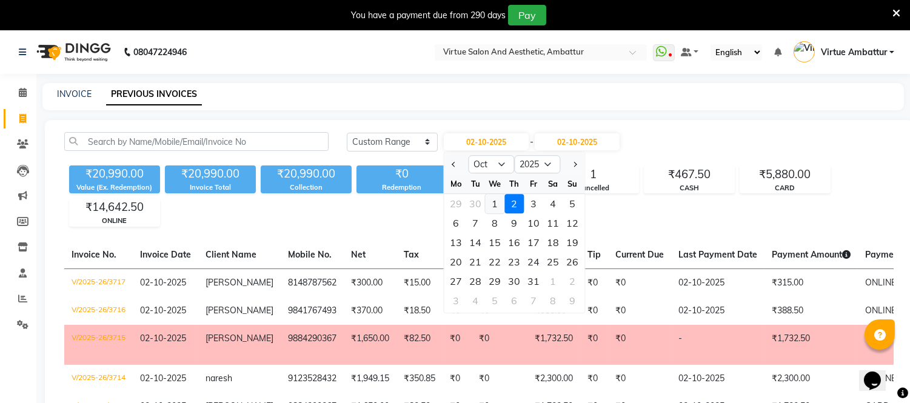
click at [494, 207] on div "1" at bounding box center [494, 203] width 19 height 19
type input "01-10-2025"
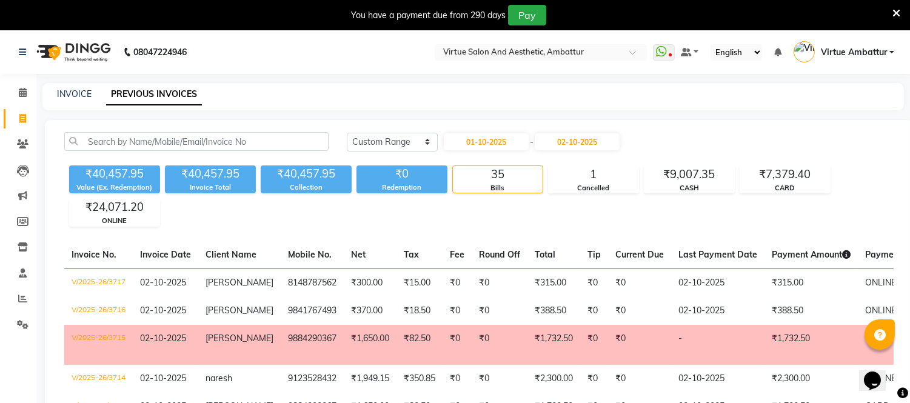
click at [480, 217] on div "₹40,457.95 Value (Ex. Redemption) ₹40,457.95 Invoice Total ₹40,457.95 Collectio…" at bounding box center [479, 194] width 830 height 66
click at [75, 98] on link "INVOICE" at bounding box center [74, 94] width 35 height 11
select select "service"
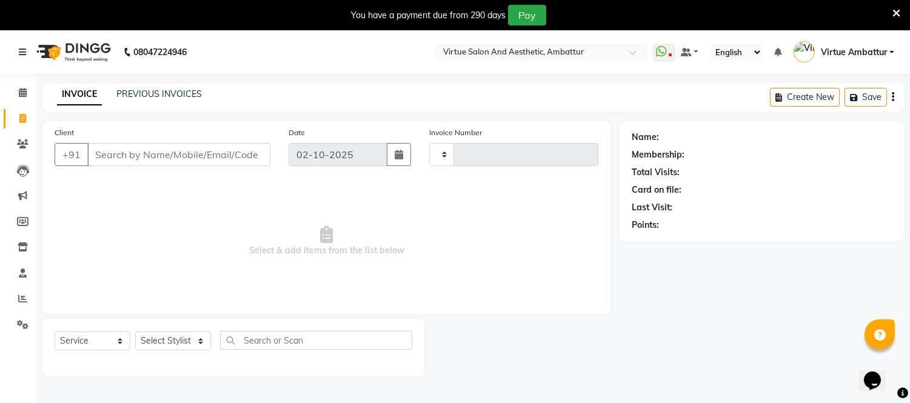
scroll to position [30, 0]
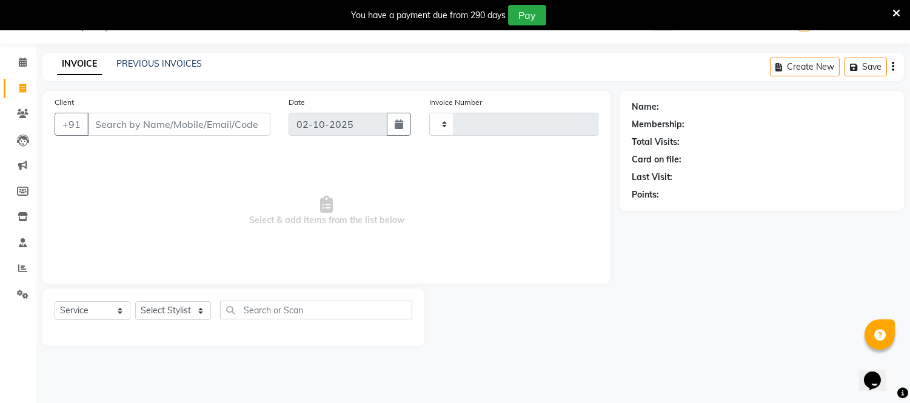
type input "3718"
select select "5237"
type input "8"
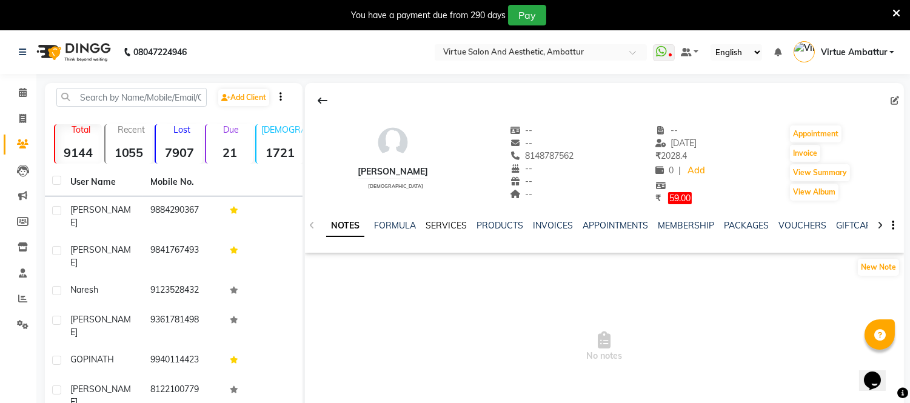
click at [442, 227] on link "SERVICES" at bounding box center [446, 225] width 41 height 11
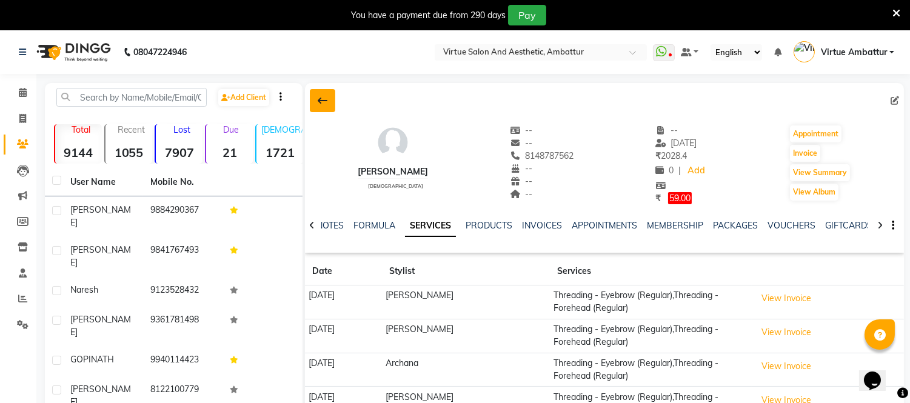
click at [318, 101] on icon at bounding box center [323, 101] width 10 height 10
